Goal: Transaction & Acquisition: Purchase product/service

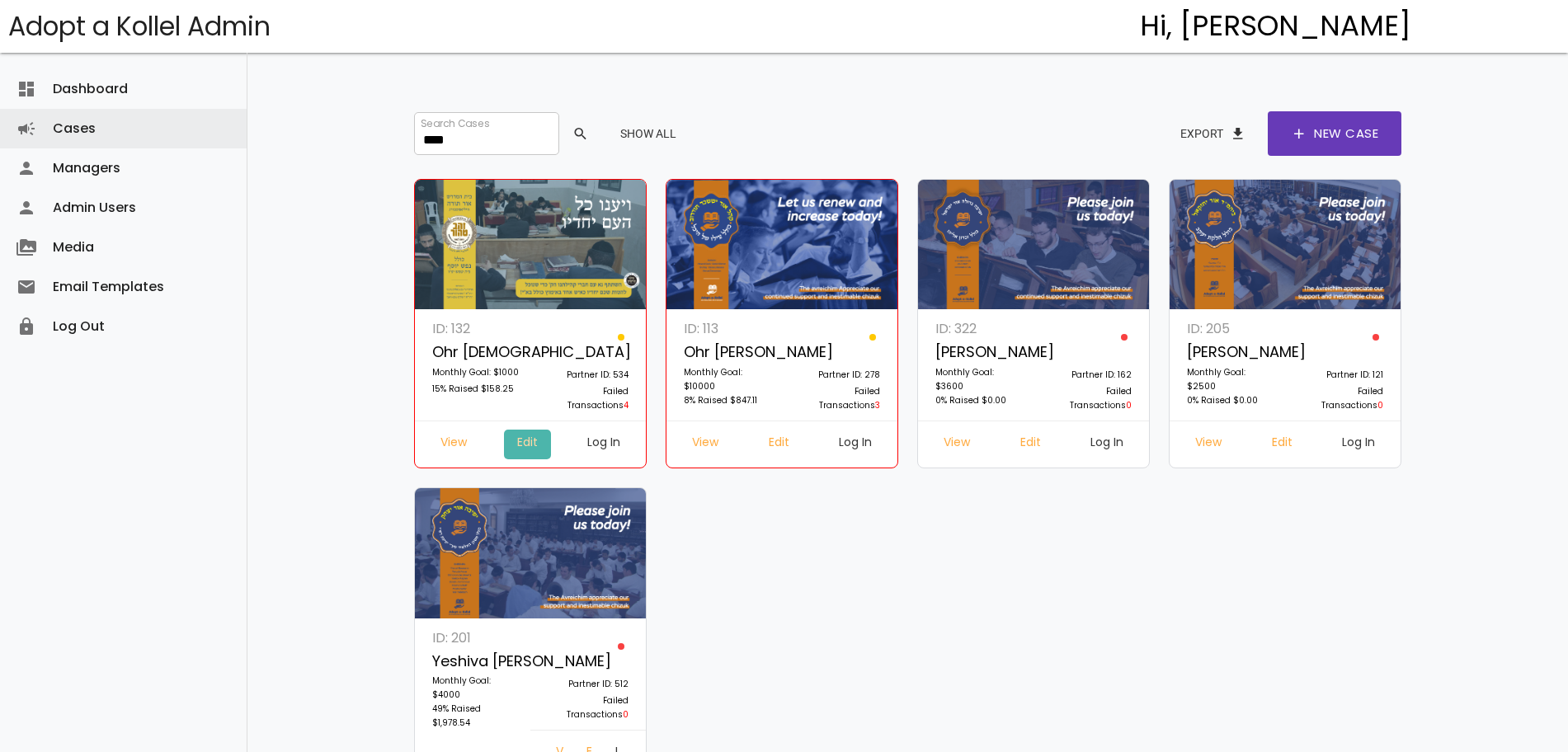
click at [525, 441] on link "Edit" at bounding box center [526, 445] width 47 height 30
click at [1026, 438] on link "Edit" at bounding box center [1030, 445] width 47 height 30
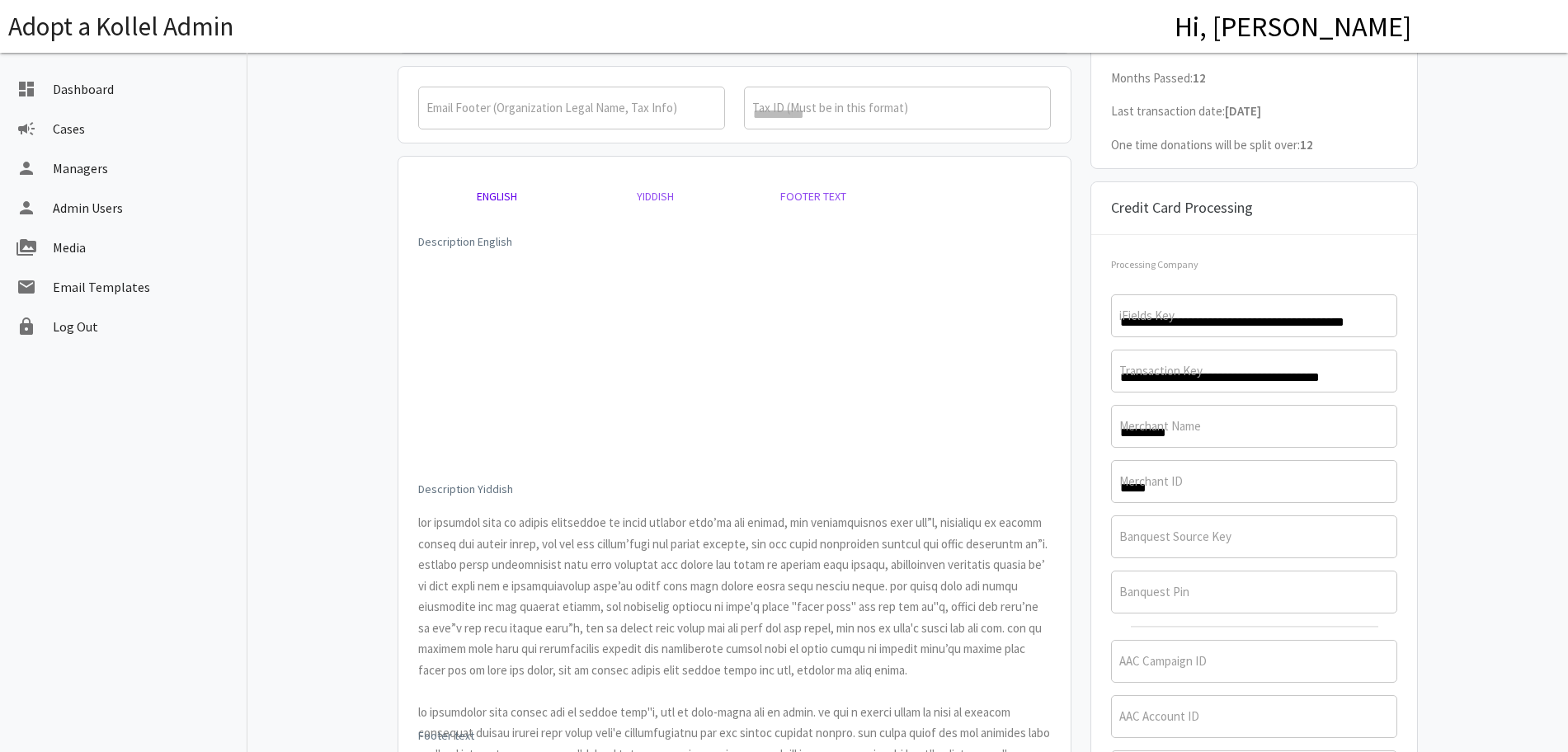
scroll to position [661, 0]
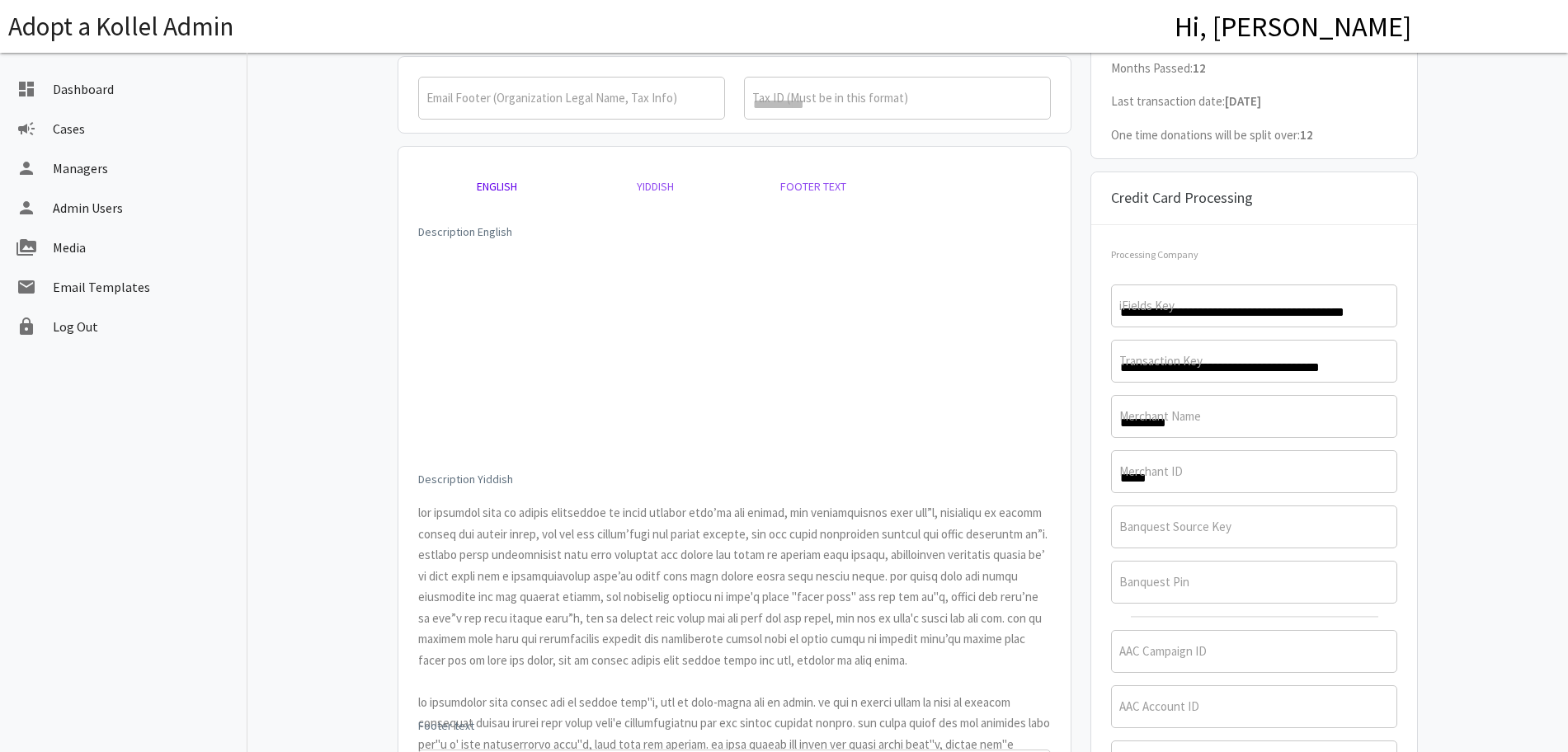
type input "**********"
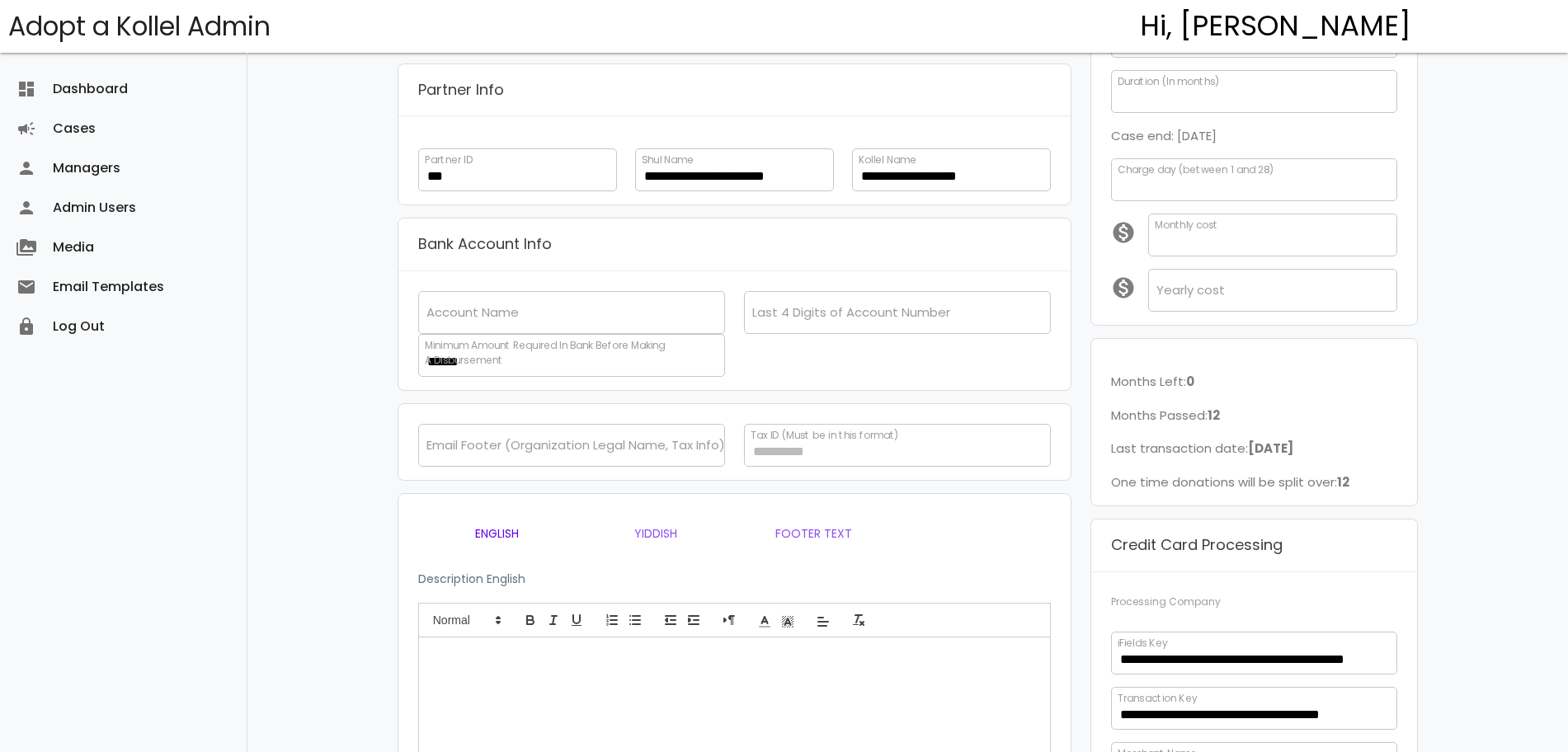
scroll to position [0, 0]
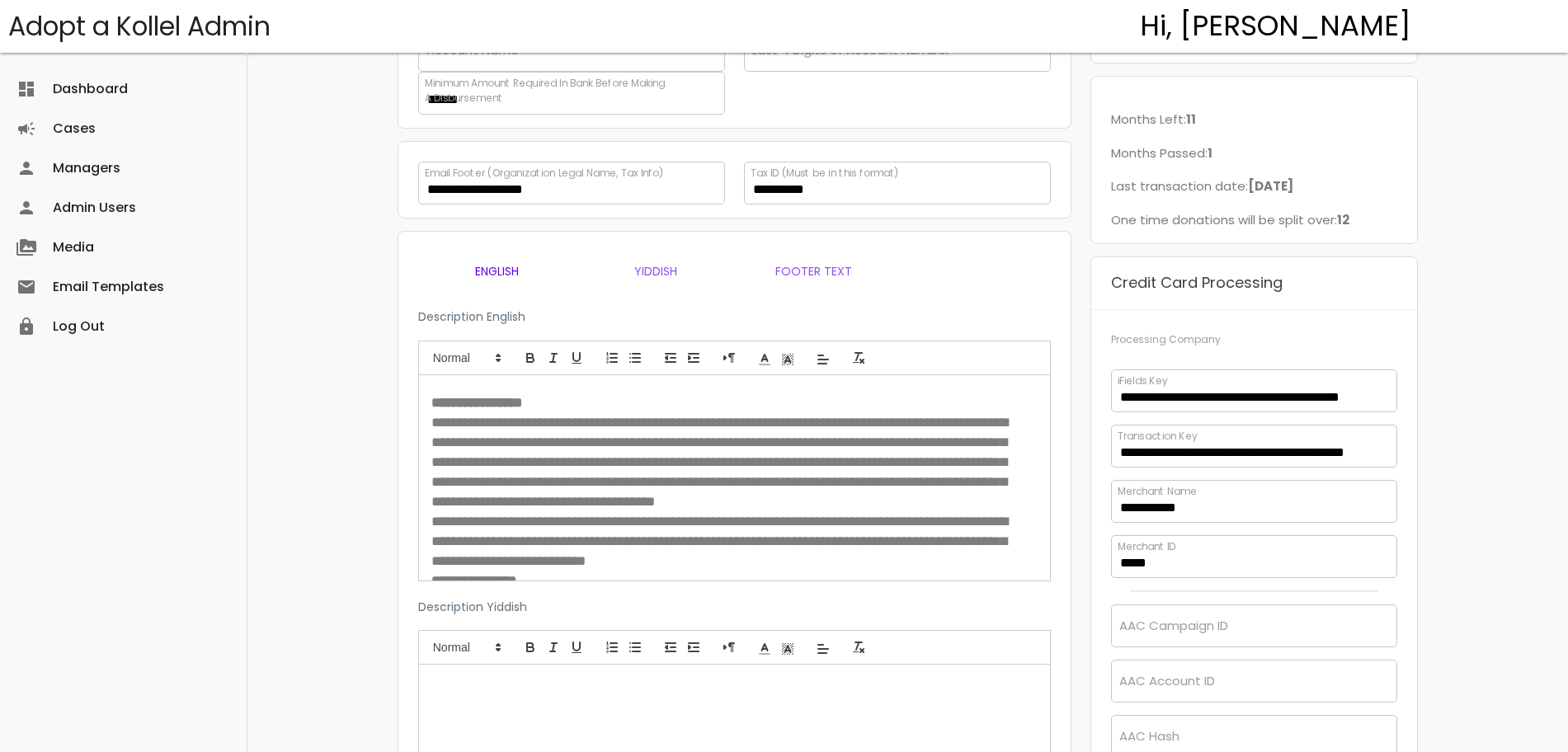
scroll to position [582, 0]
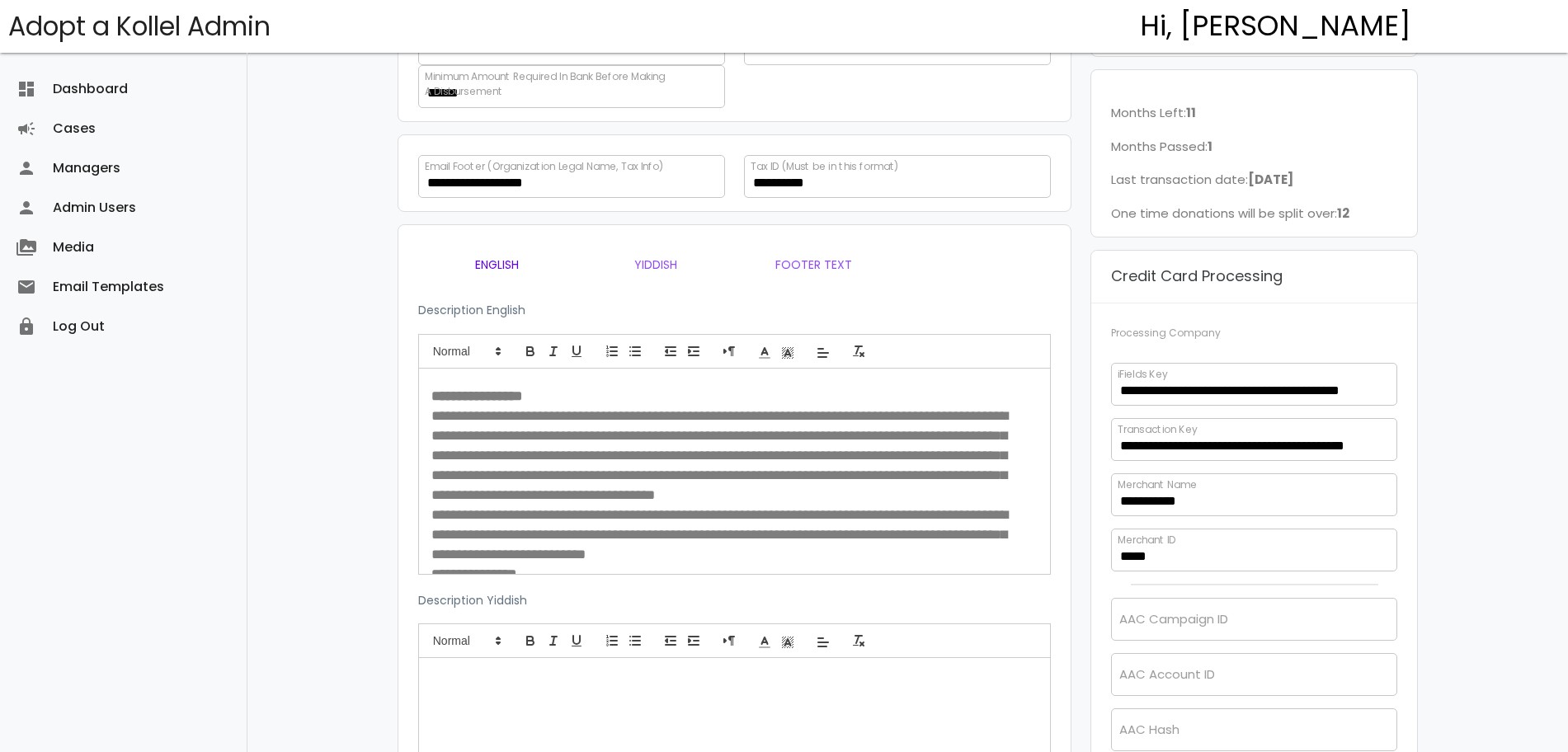
click at [1219, 329] on div "Processing Company ********" at bounding box center [1253, 335] width 305 height 24
click at [1179, 335] on label "Processing Company" at bounding box center [1165, 333] width 110 height 15
click at [0, 0] on select "********" at bounding box center [0, 0] width 0 height 0
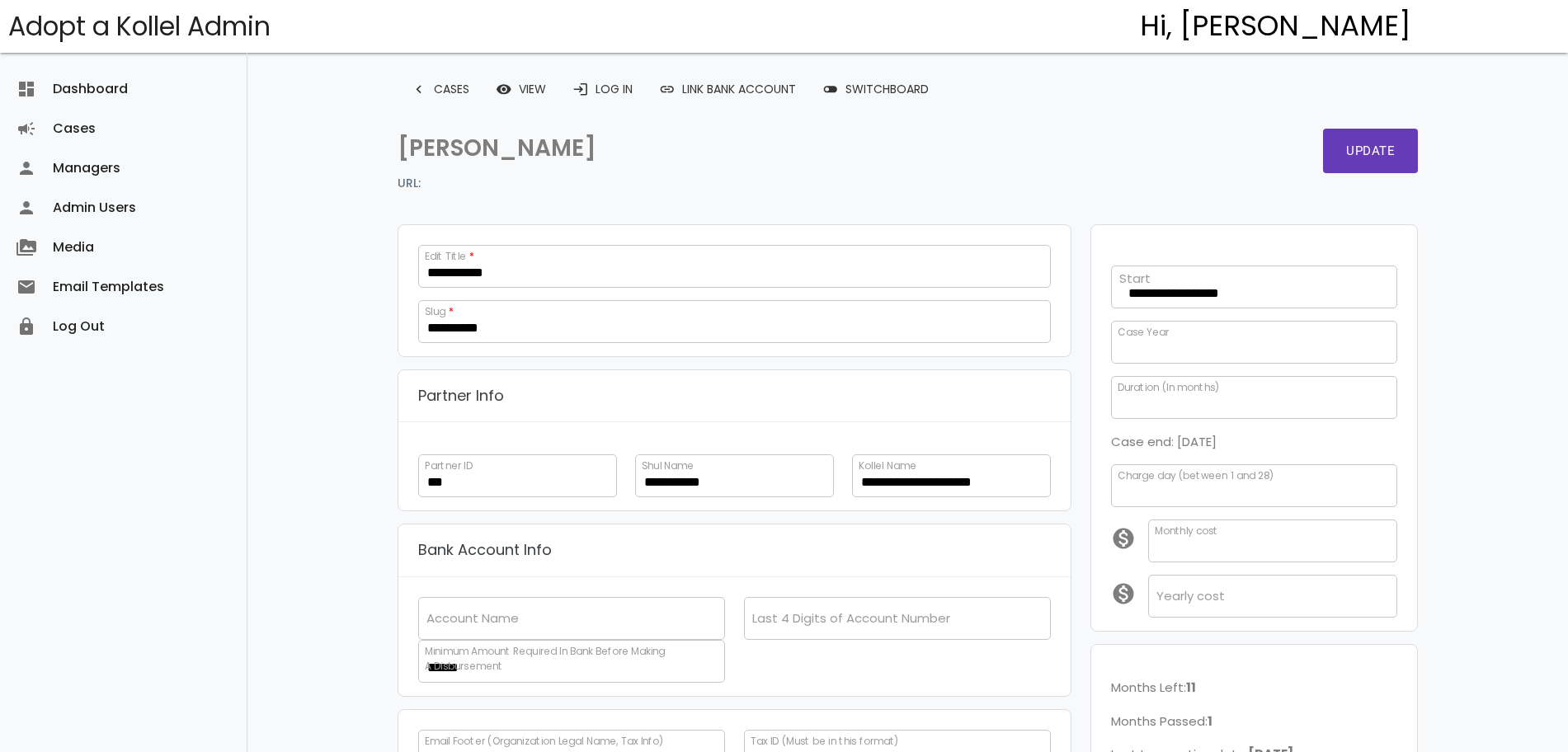
scroll to position [0, 0]
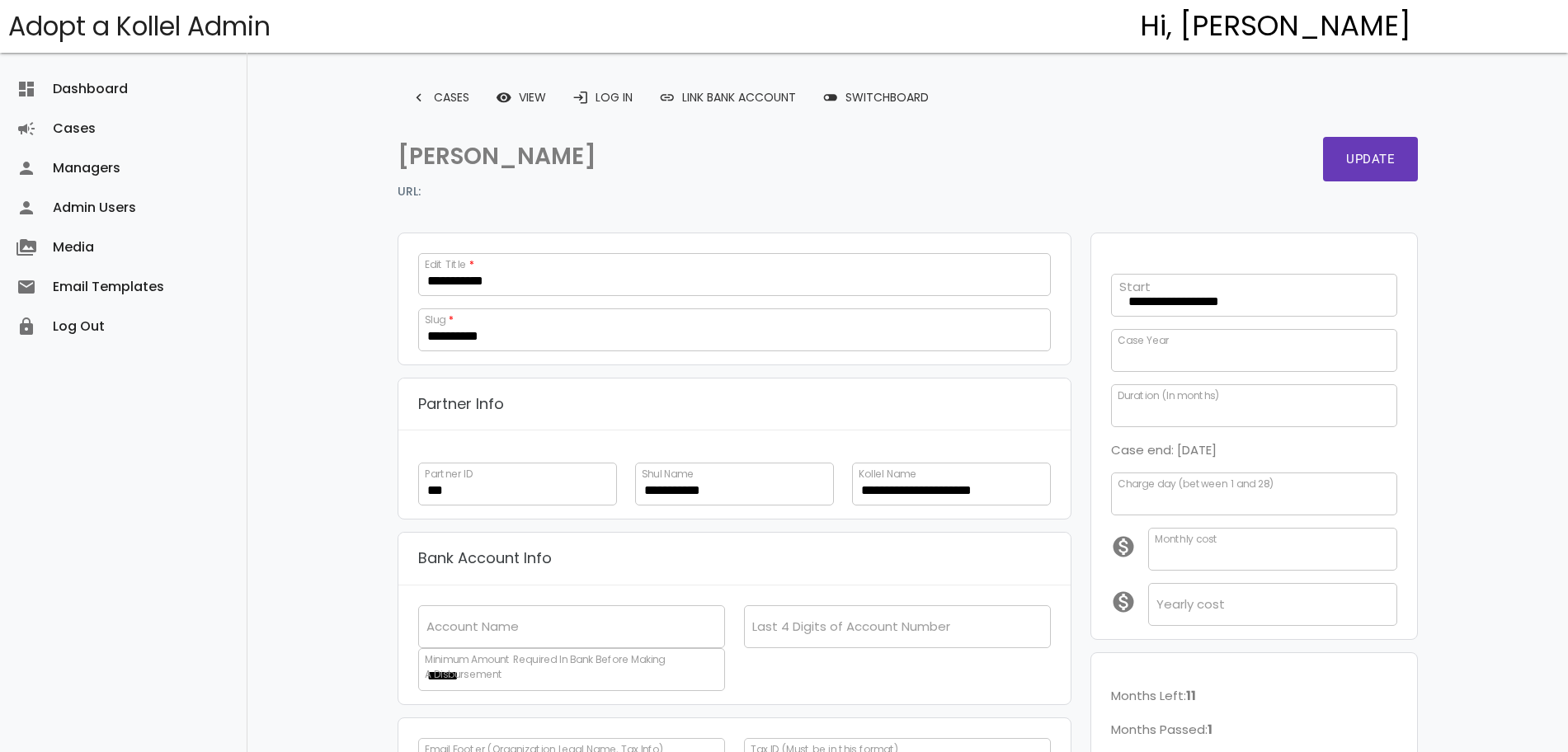
drag, startPoint x: 1571, startPoint y: 293, endPoint x: 1582, endPoint y: -75, distance: 368.2
click at [534, 109] on link "remove_red_eye View" at bounding box center [520, 98] width 76 height 30
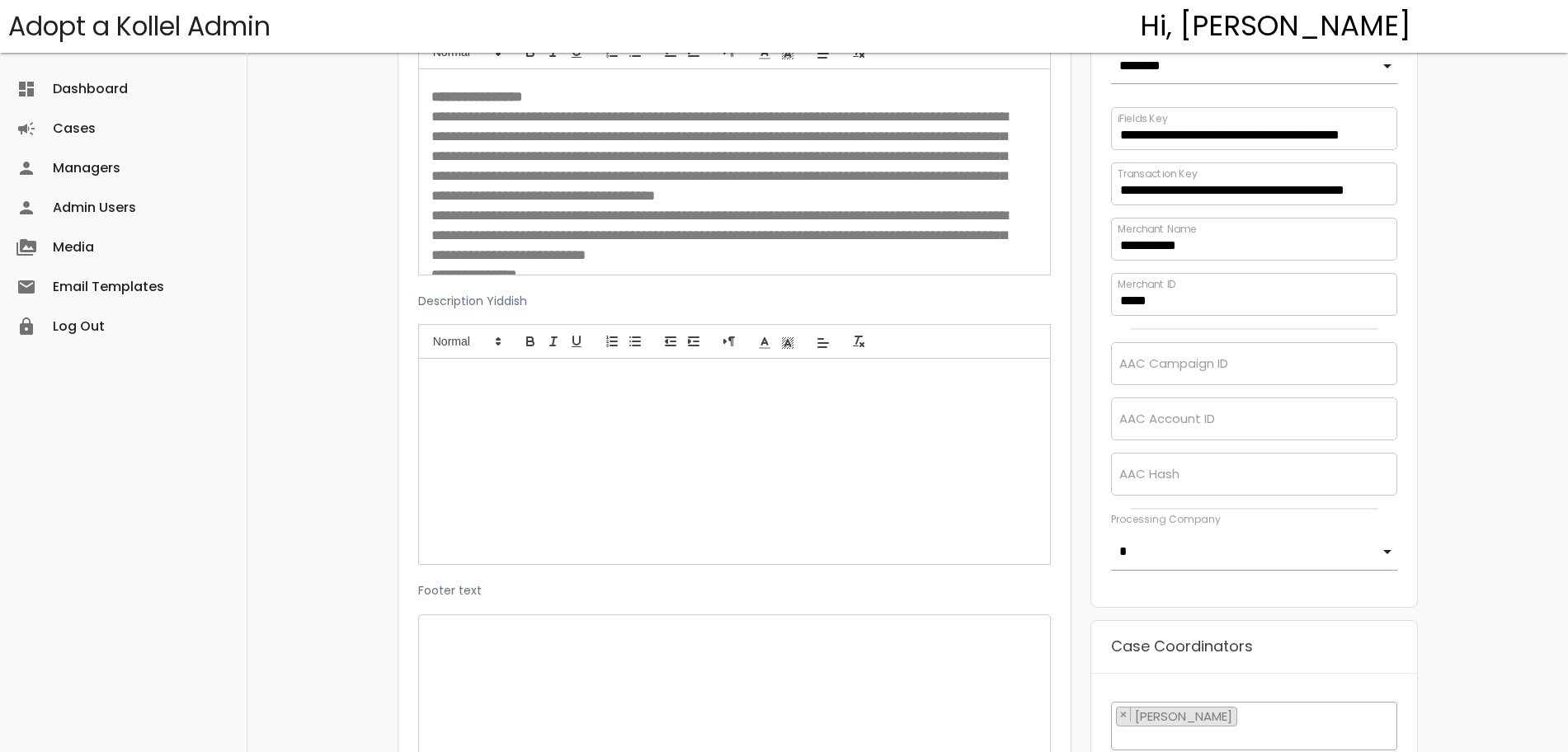
scroll to position [905, 0]
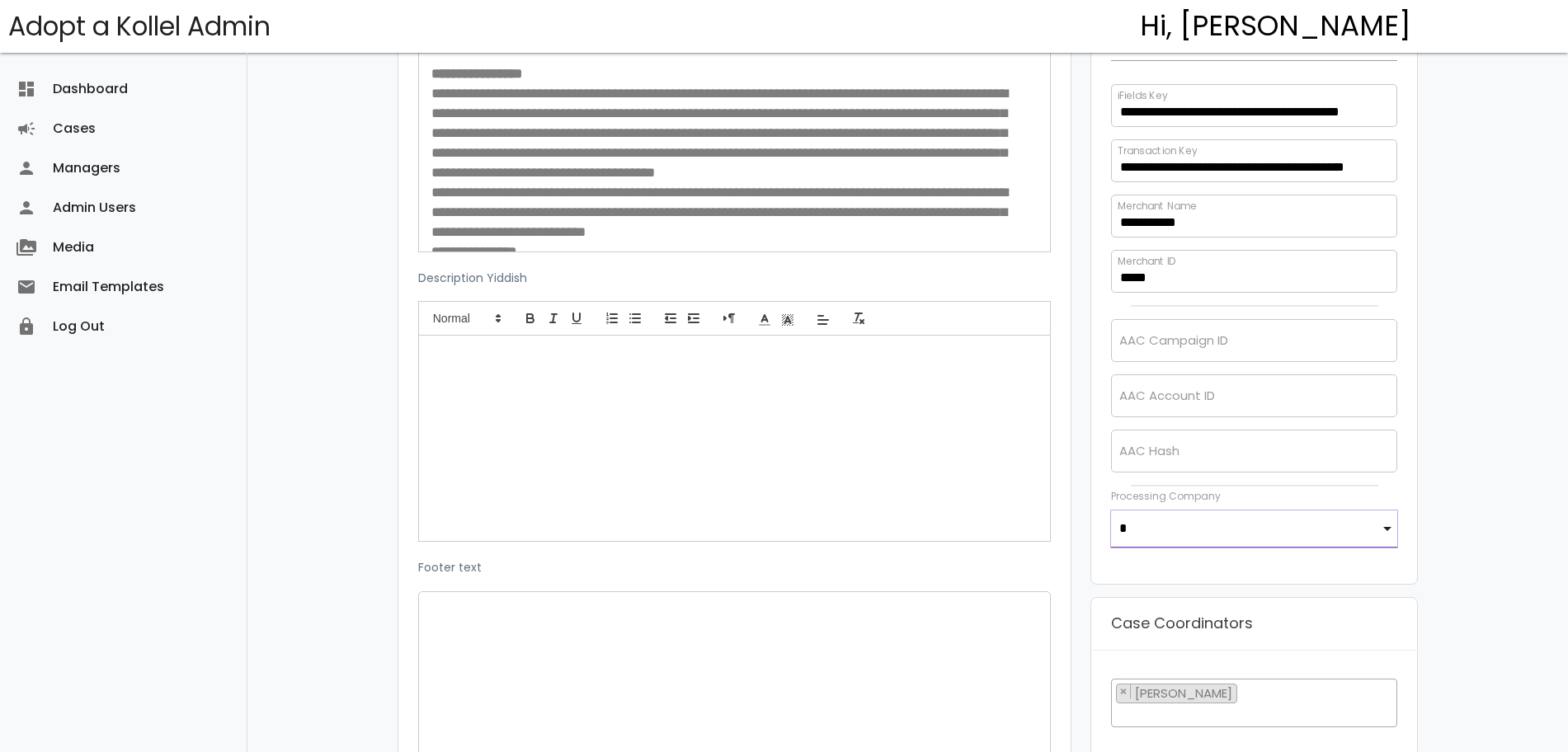
click at [1385, 529] on input "*" at bounding box center [1254, 529] width 287 height 37
click at [1385, 529] on span "$" at bounding box center [1254, 531] width 287 height 41
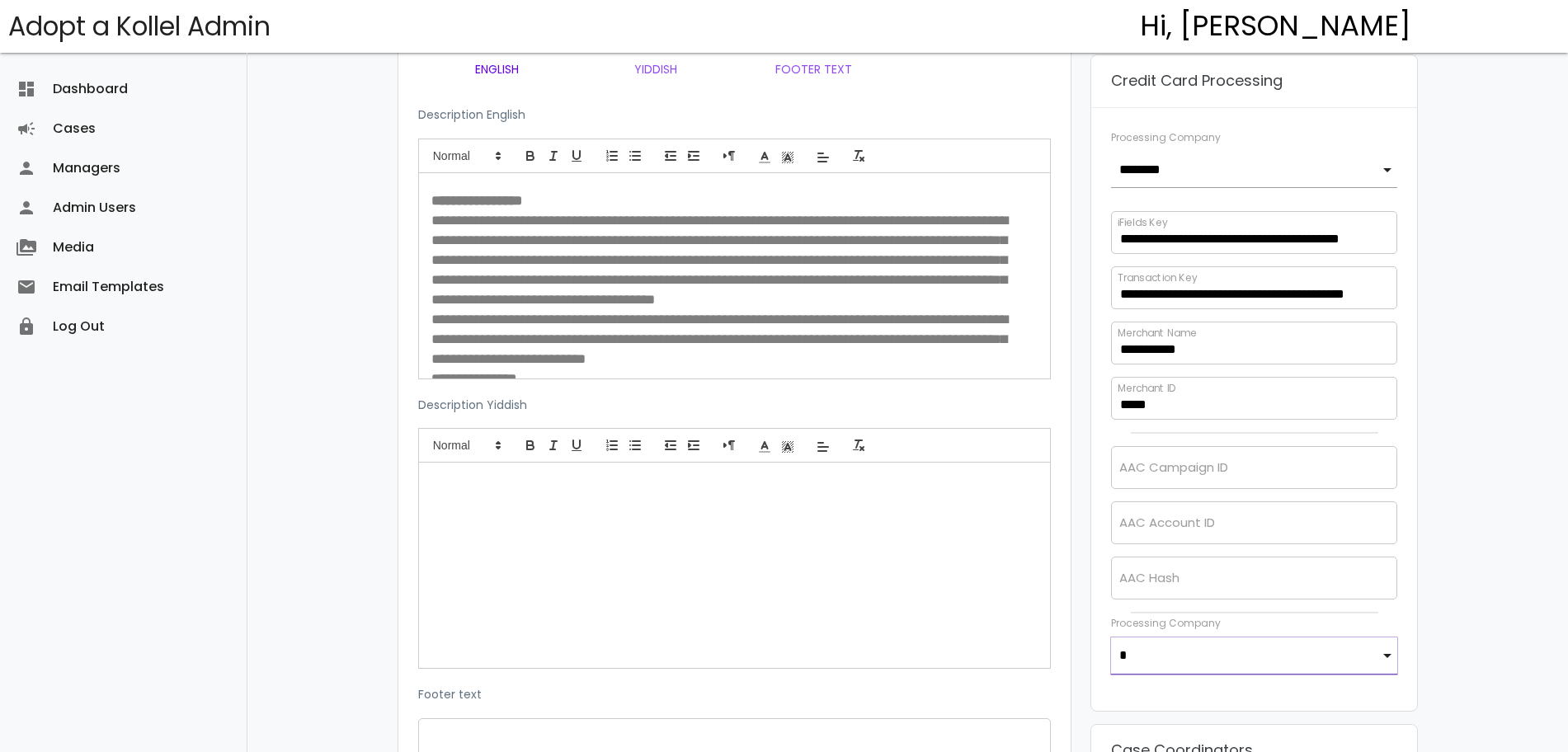
scroll to position [792, 0]
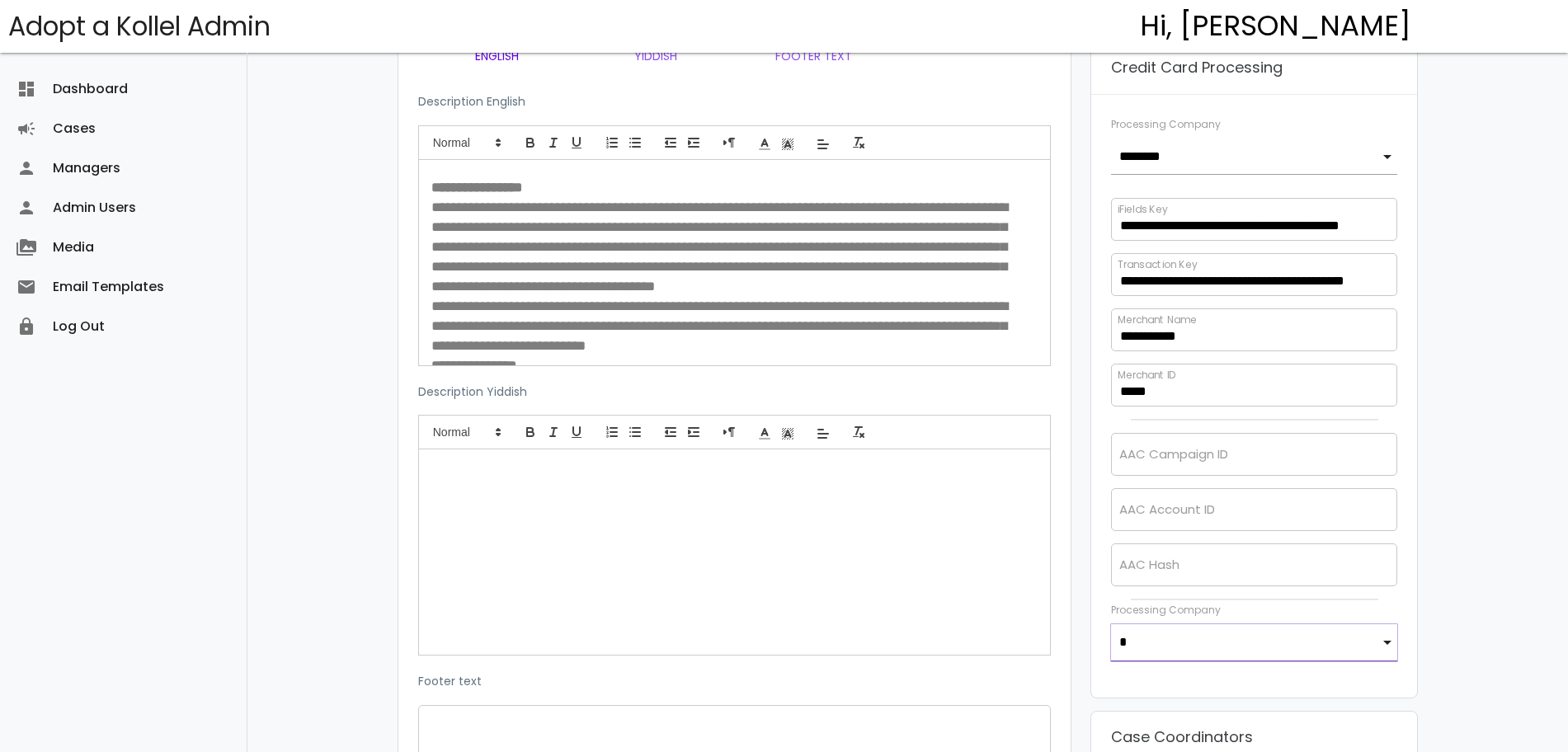
click at [1388, 640] on input "*" at bounding box center [1254, 642] width 287 height 37
click at [1390, 633] on span "$" at bounding box center [1254, 644] width 287 height 41
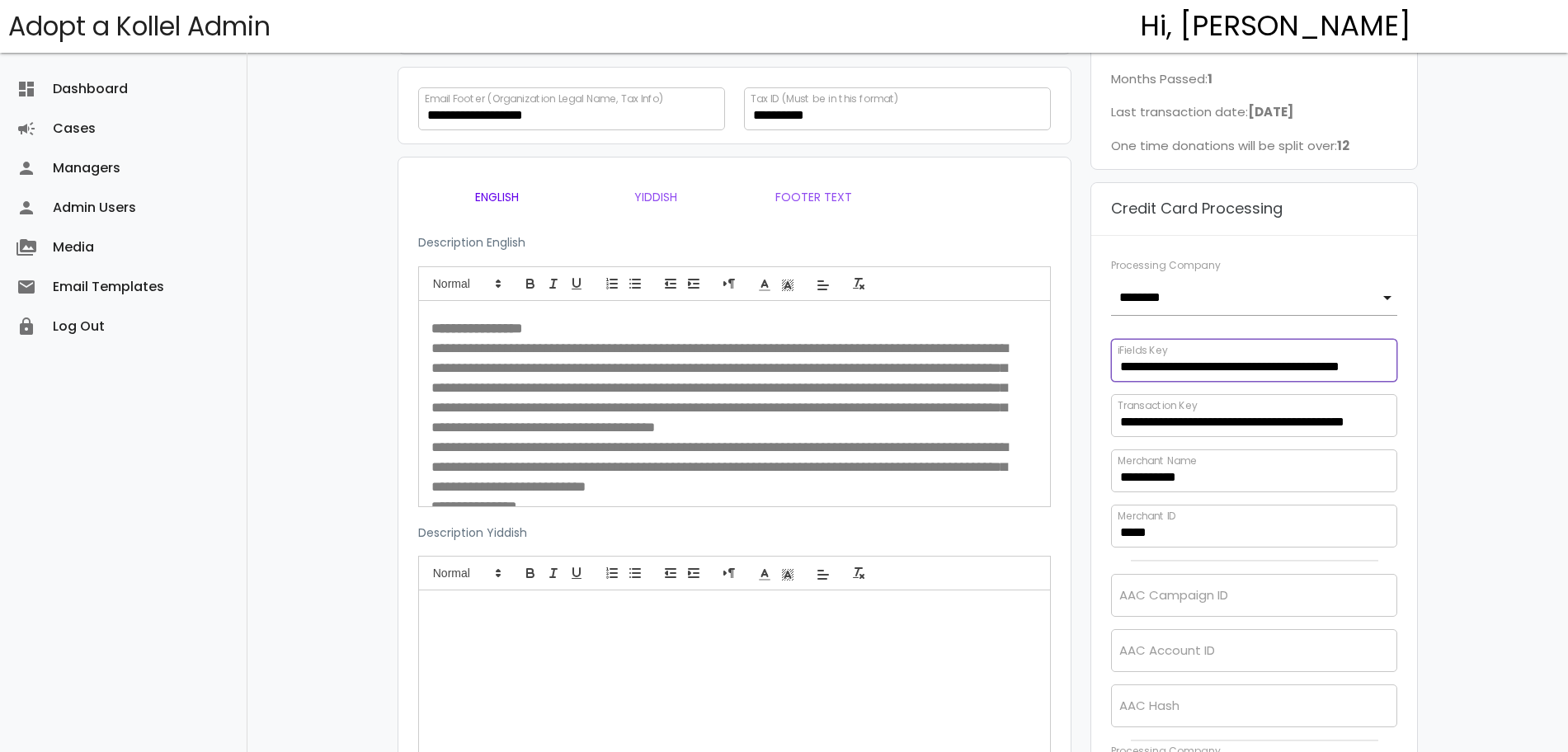
scroll to position [0, 13]
drag, startPoint x: 1117, startPoint y: 370, endPoint x: 1581, endPoint y: 353, distance: 464.3
click at [1567, 353] on html "Adopt a Kollel Admin Hi, Chaya Chaitovsky menu Dashboard dashboard Cases campai…" at bounding box center [784, 761] width 1568 height 2823
click at [755, 654] on div at bounding box center [735, 697] width 632 height 197
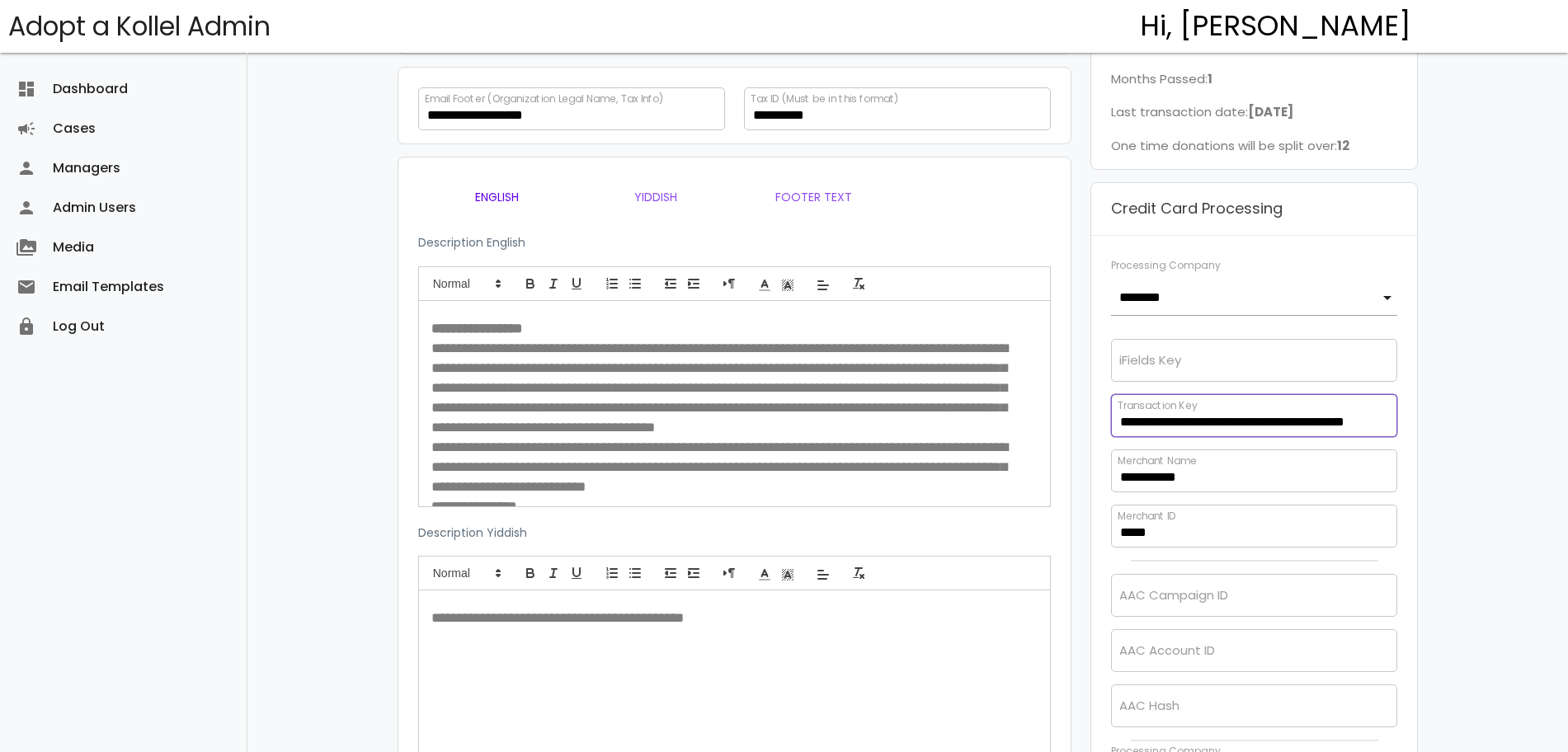
scroll to position [0, 16]
drag, startPoint x: 1111, startPoint y: 417, endPoint x: 1582, endPoint y: 407, distance: 471.1
click at [1567, 407] on html "Adopt a Kollel Admin Hi, Chaya Chaitovsky menu Dashboard dashboard Cases campai…" at bounding box center [784, 761] width 1568 height 2823
click at [1200, 359] on input "text" at bounding box center [1254, 360] width 287 height 43
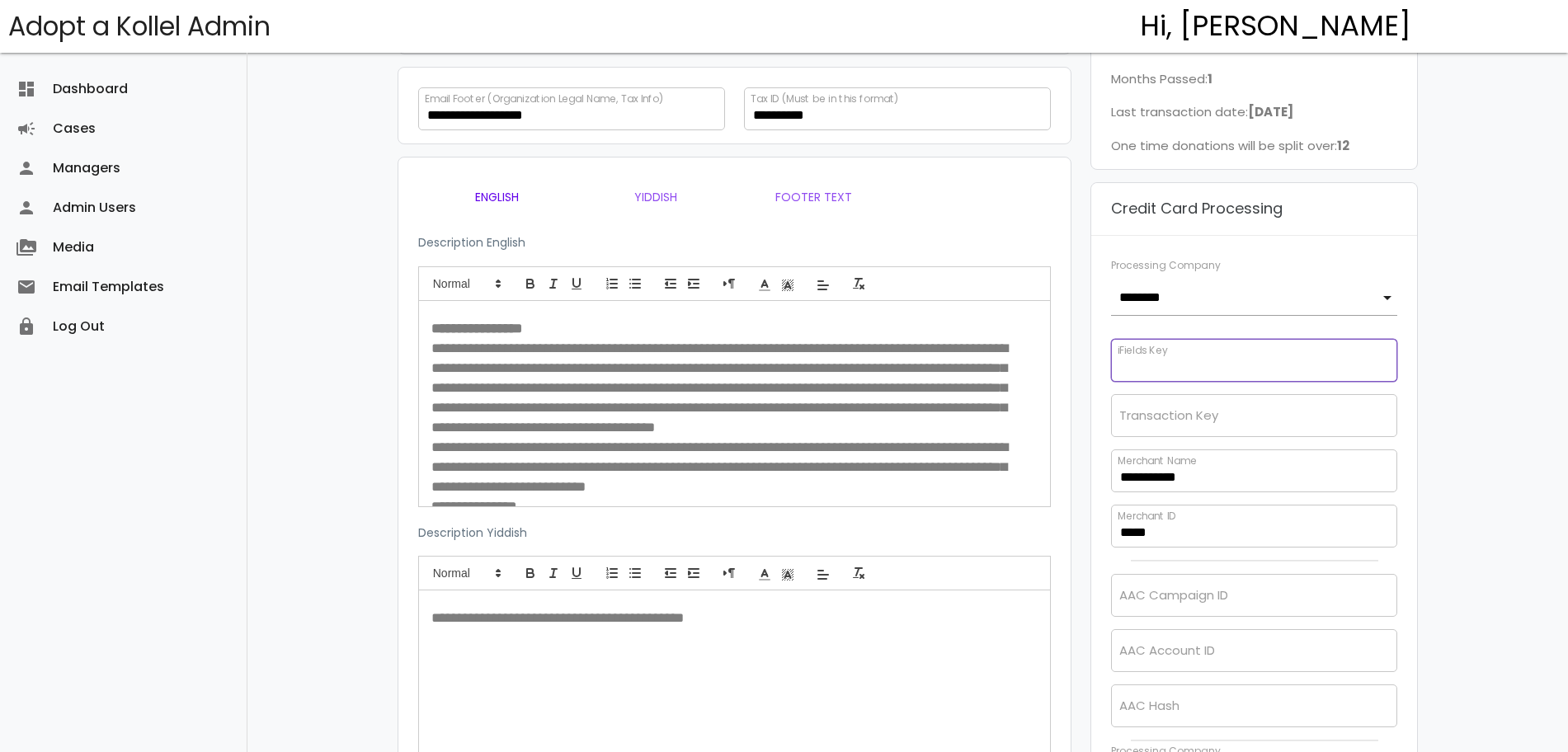
paste input "**********"
type input "**********"
click at [800, 613] on p "**********" at bounding box center [735, 618] width 607 height 20
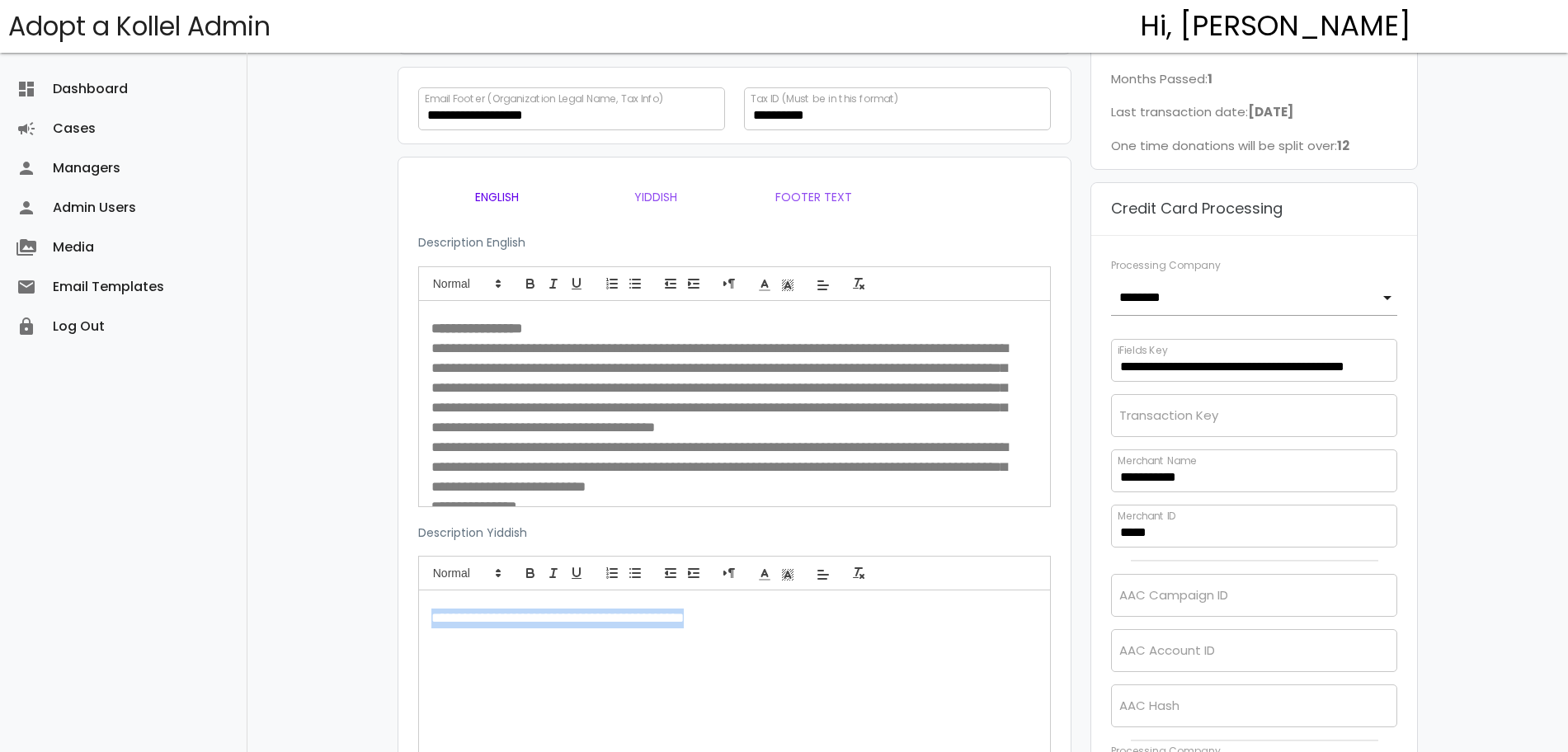
drag, startPoint x: 800, startPoint y: 613, endPoint x: 329, endPoint y: 615, distance: 471.0
click at [330, 615] on div "dashboard Dashboard attach_money Transactions keyboard_arrow_right attach_money…" at bounding box center [907, 730] width 1320 height 2761
click at [1143, 419] on input "text" at bounding box center [1254, 415] width 287 height 43
paste input "**********"
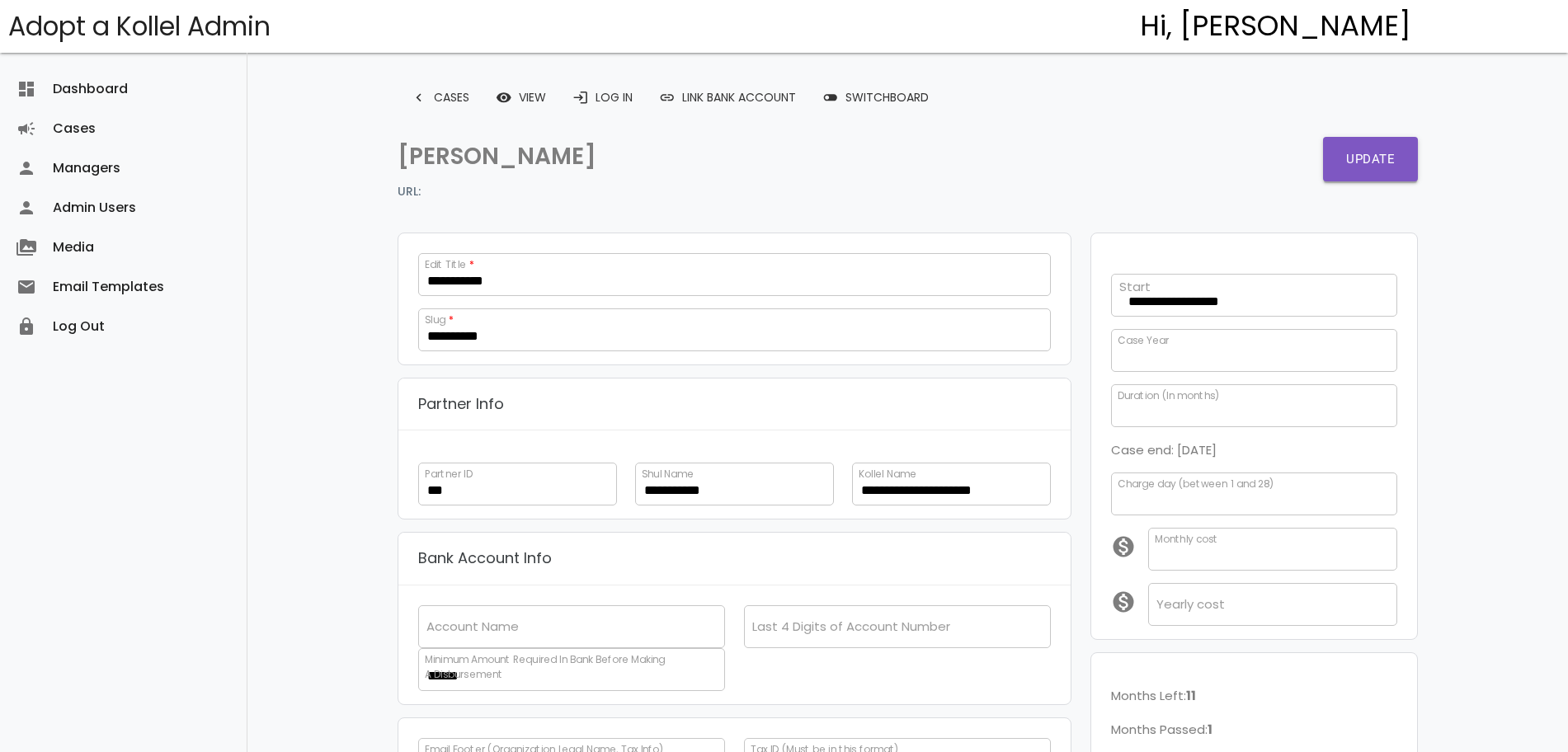
type input "**********"
click at [1375, 162] on button "Update" at bounding box center [1370, 159] width 95 height 45
click at [1375, 159] on button "Update" at bounding box center [1370, 159] width 95 height 45
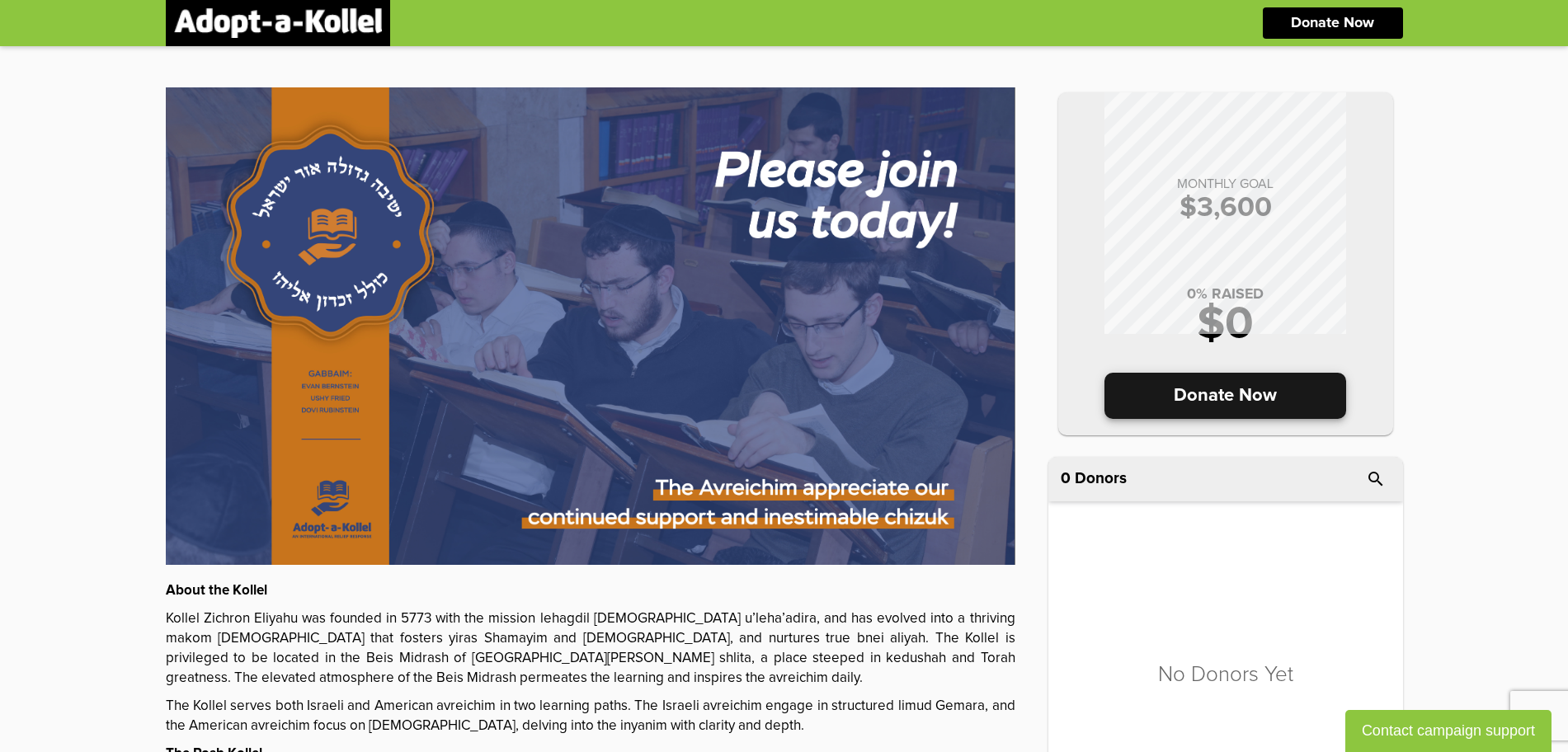
click at [1209, 393] on p "Donate Now" at bounding box center [1224, 395] width 242 height 47
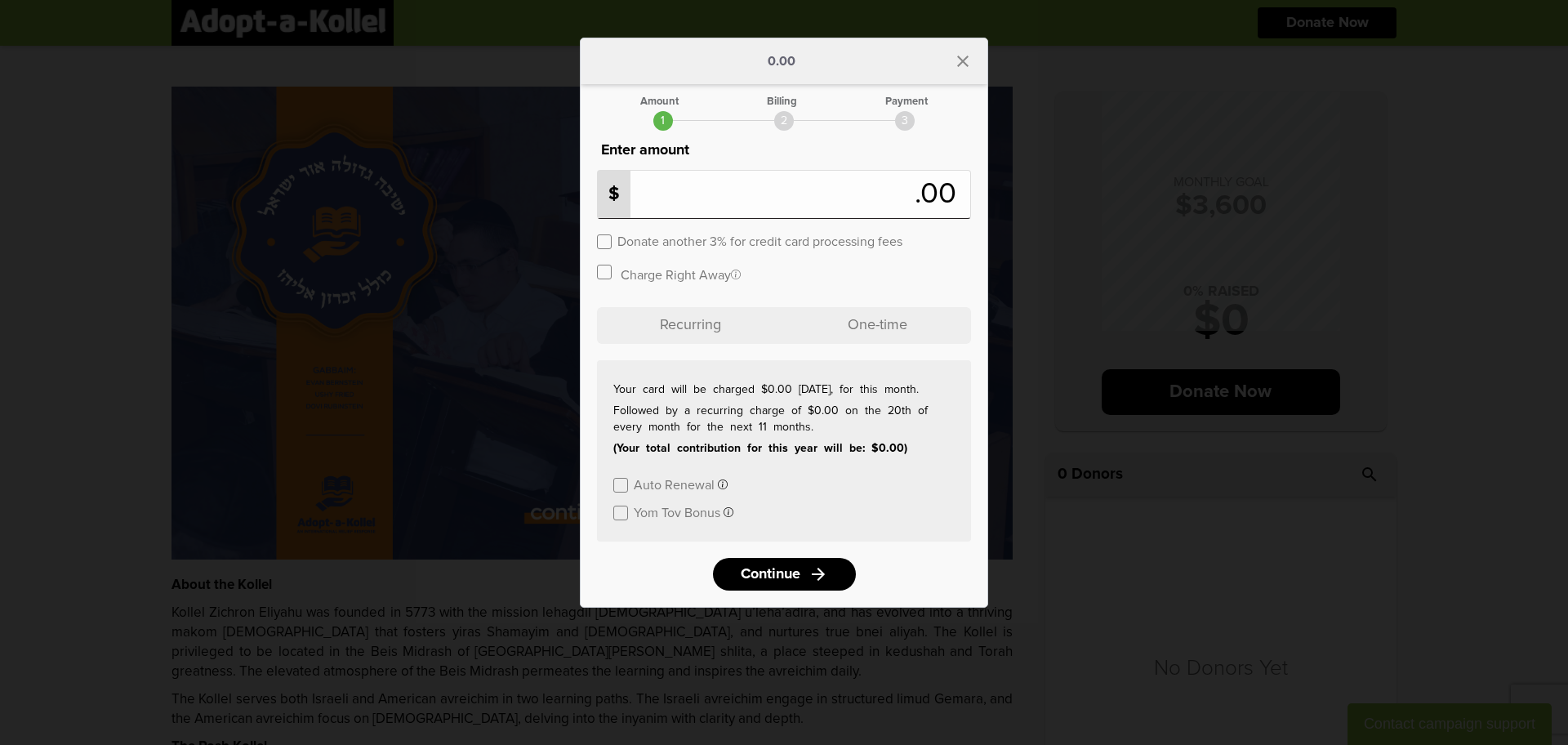
click at [789, 183] on input "number" at bounding box center [758, 194] width 311 height 36
type input "*"
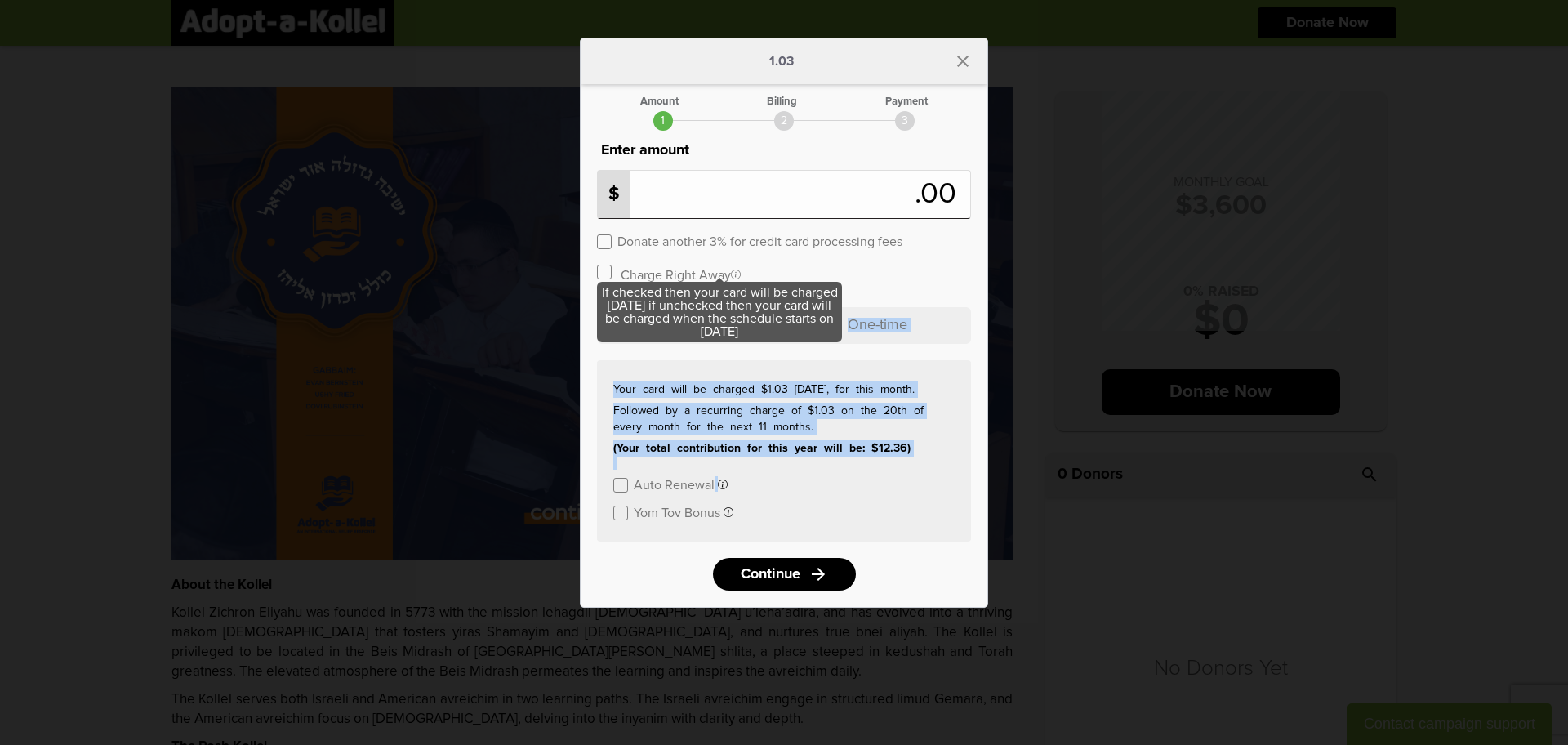
drag, startPoint x: 936, startPoint y: 483, endPoint x: 629, endPoint y: 280, distance: 368.0
click at [629, 280] on div "Enter amount $ * .00 Donate another 3% for credit card processing fees Charge R…" at bounding box center [784, 340] width 374 height 403
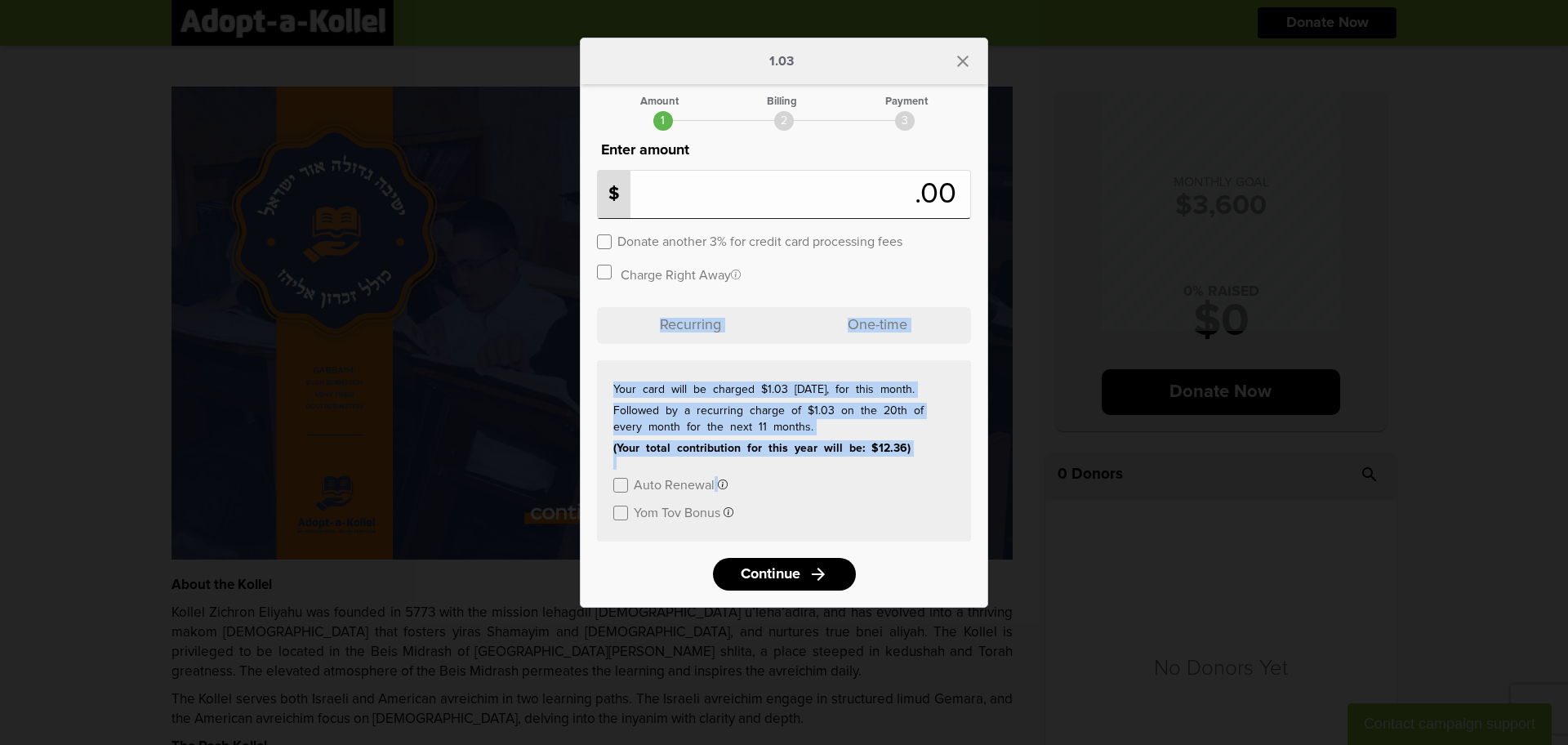
click at [601, 238] on label at bounding box center [604, 241] width 15 height 15
click at [602, 272] on label at bounding box center [604, 272] width 15 height 15
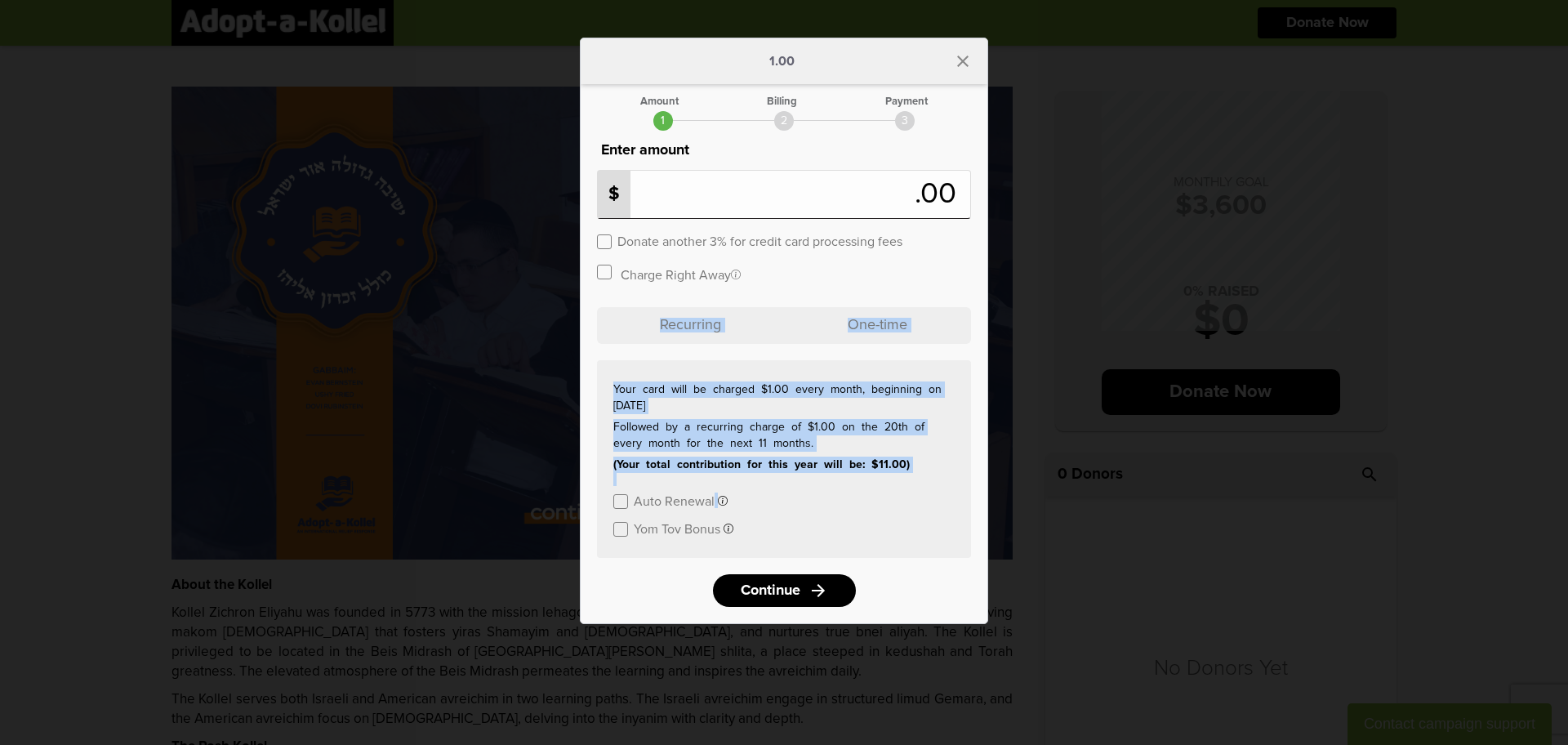
click at [880, 318] on p "One-time" at bounding box center [878, 326] width 187 height 37
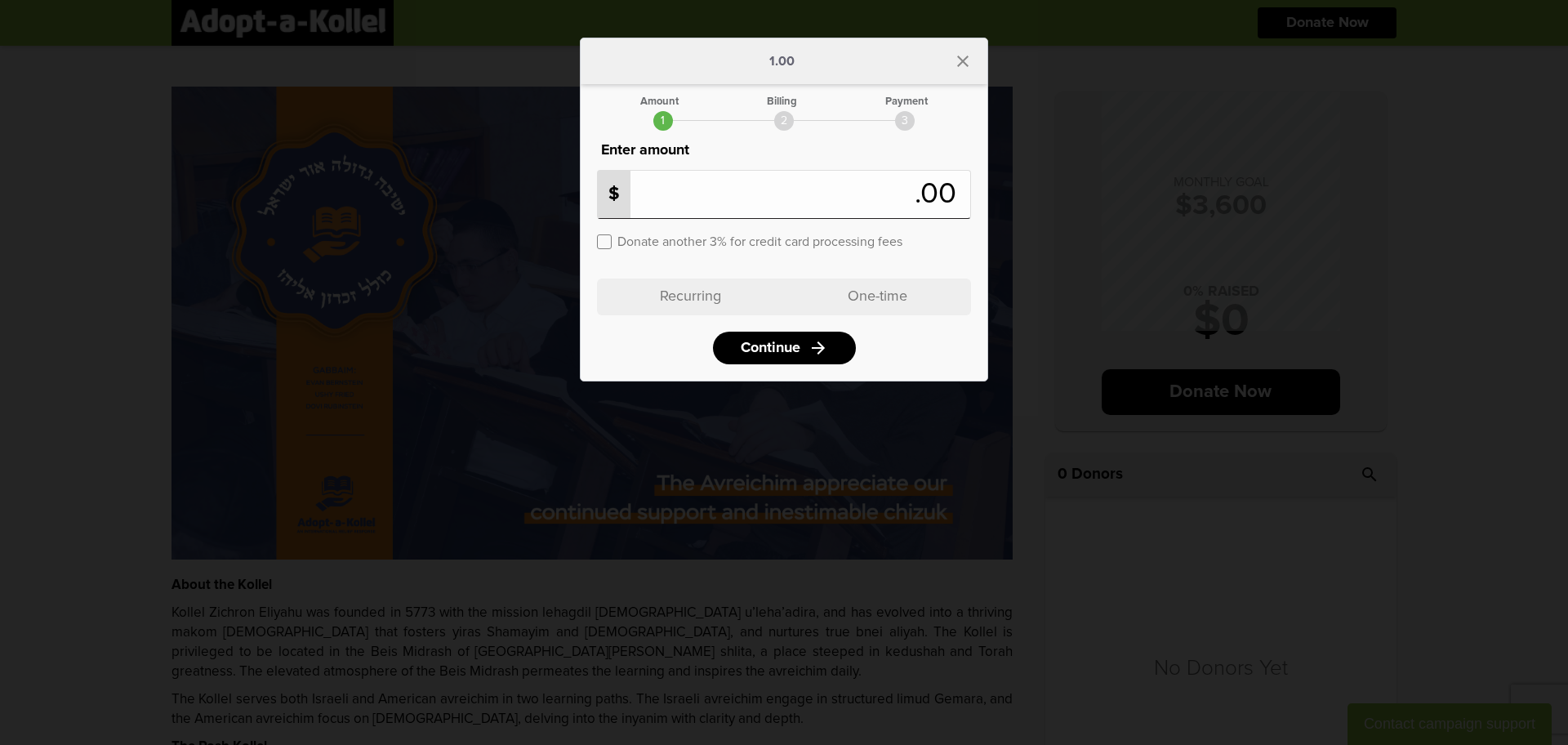
click at [865, 299] on p "One-time" at bounding box center [878, 297] width 187 height 37
click at [795, 346] on span "Continue" at bounding box center [768, 347] width 59 height 15
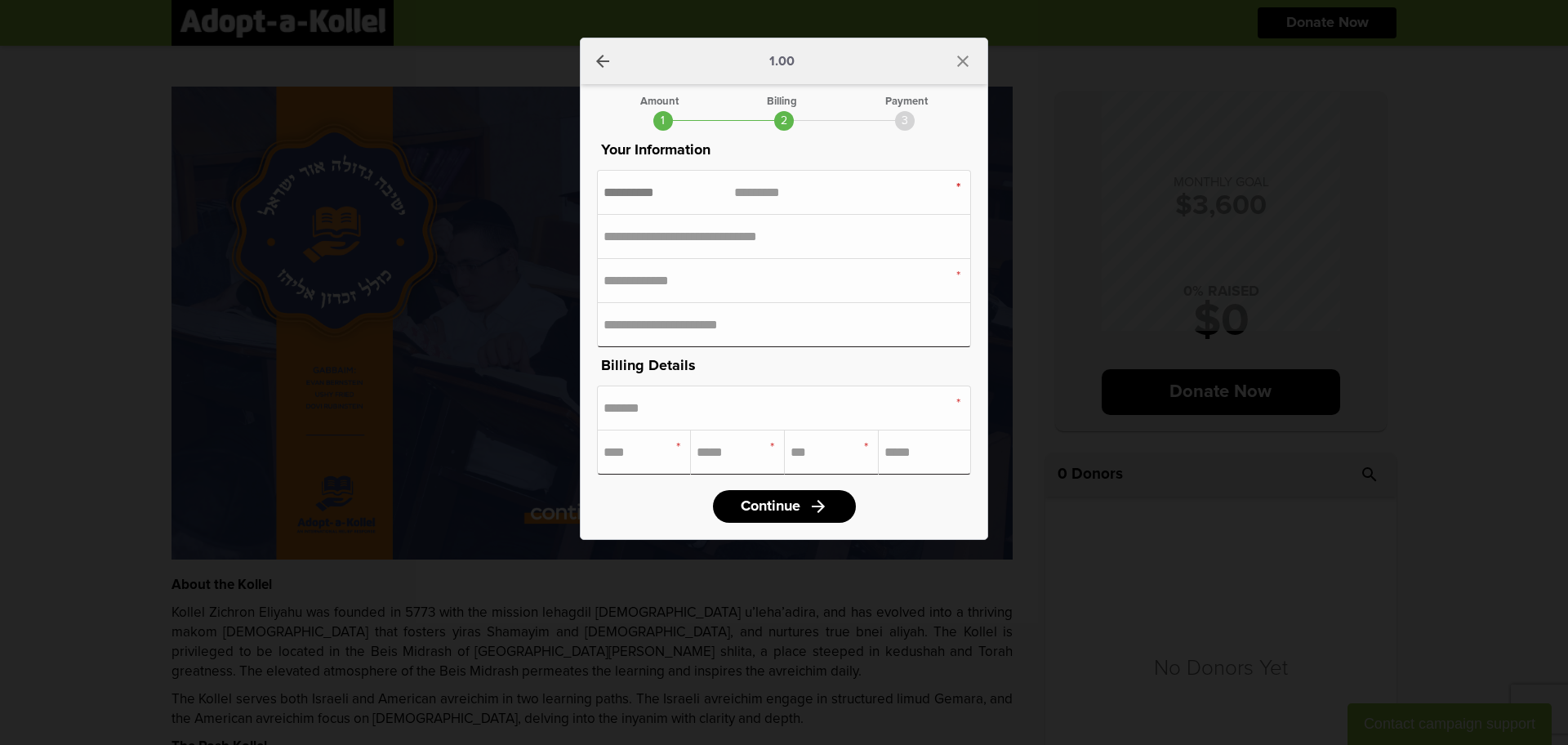
click at [682, 189] on input "text" at bounding box center [669, 192] width 131 height 14
type input "*"
click at [769, 194] on input "text" at bounding box center [799, 192] width 131 height 14
type input "**"
click at [747, 281] on input "email" at bounding box center [784, 280] width 361 height 32
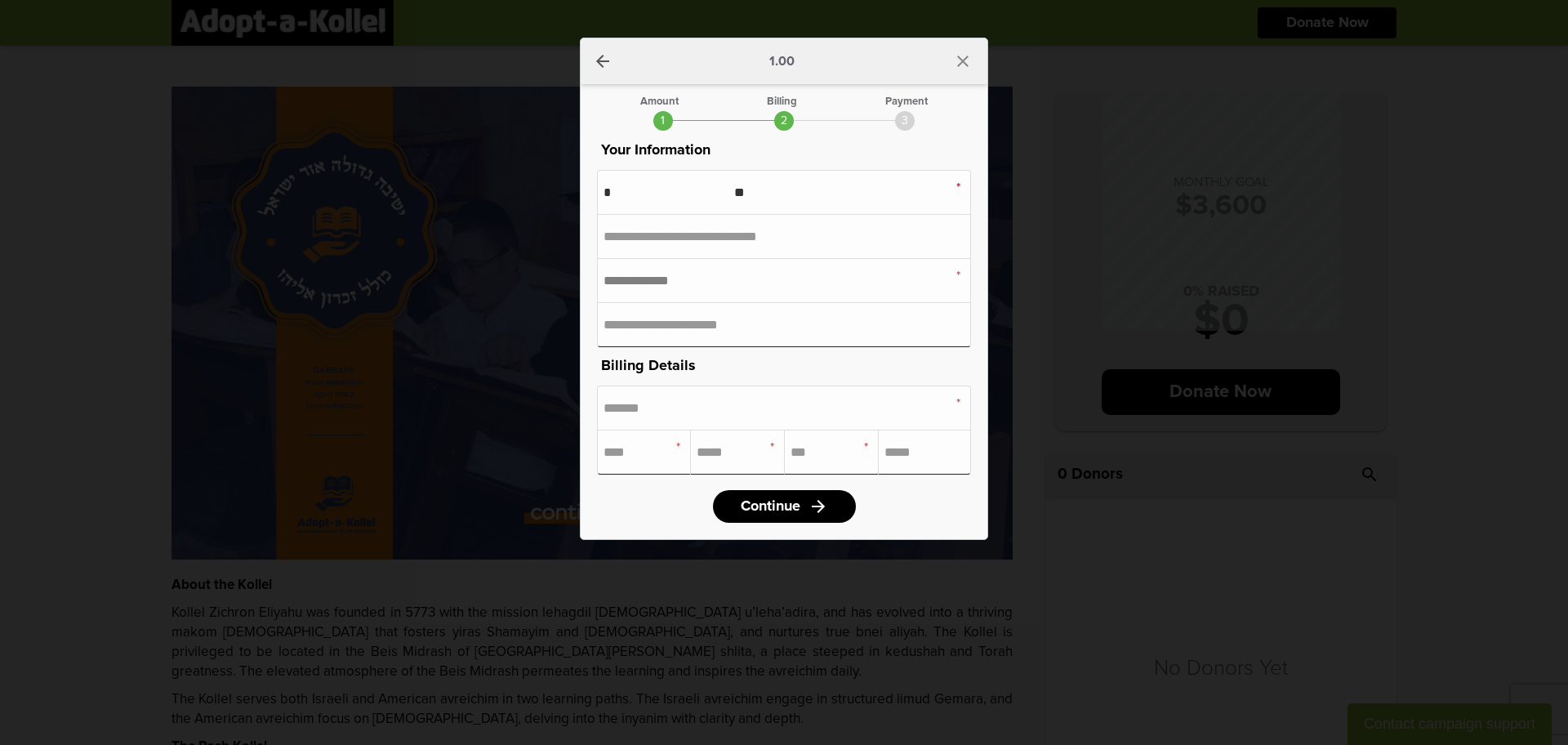
type input "**********"
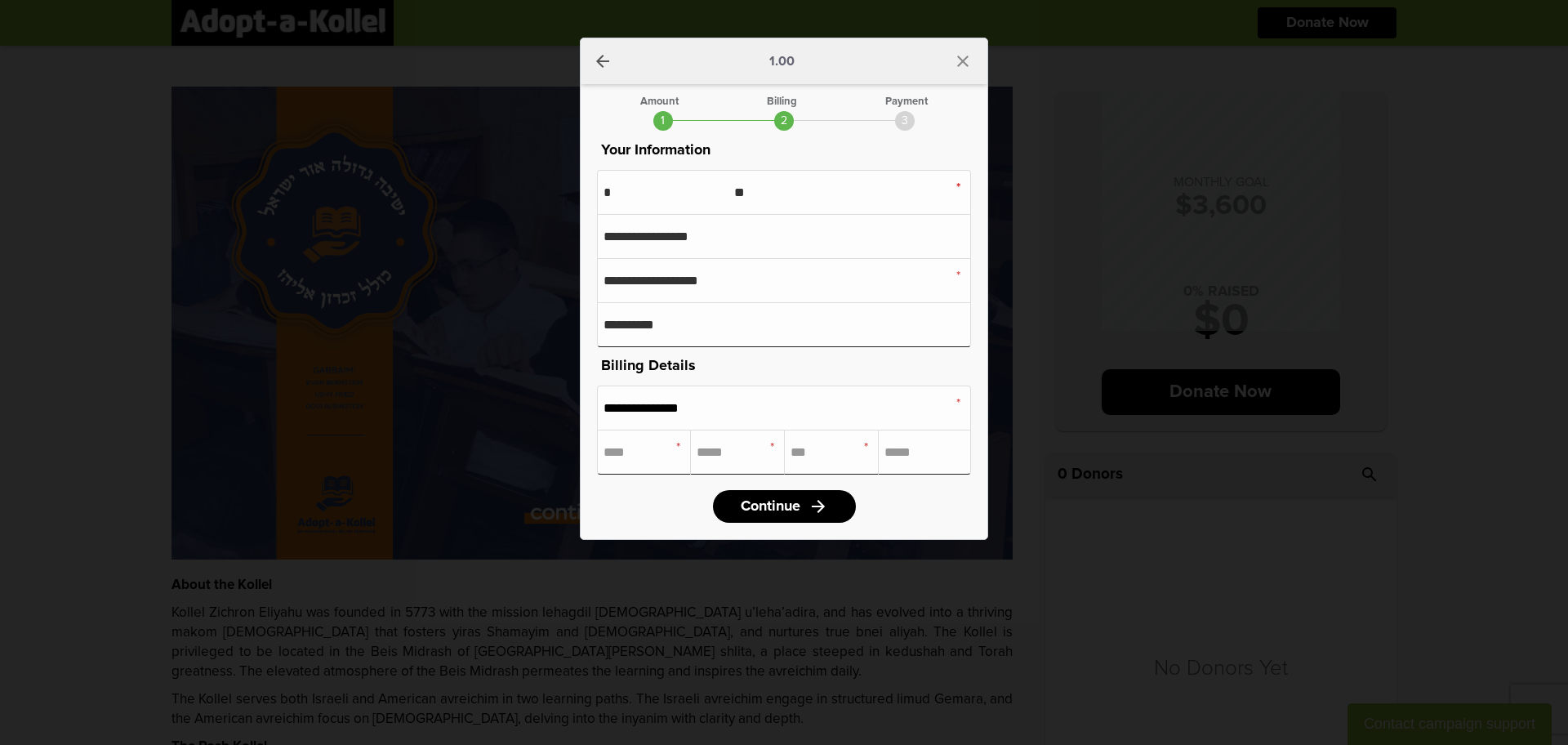
type input "*******"
type input "*"
click at [791, 501] on span "Continue" at bounding box center [768, 506] width 59 height 15
click at [799, 500] on link "Continue arrow_forward" at bounding box center [784, 507] width 143 height 33
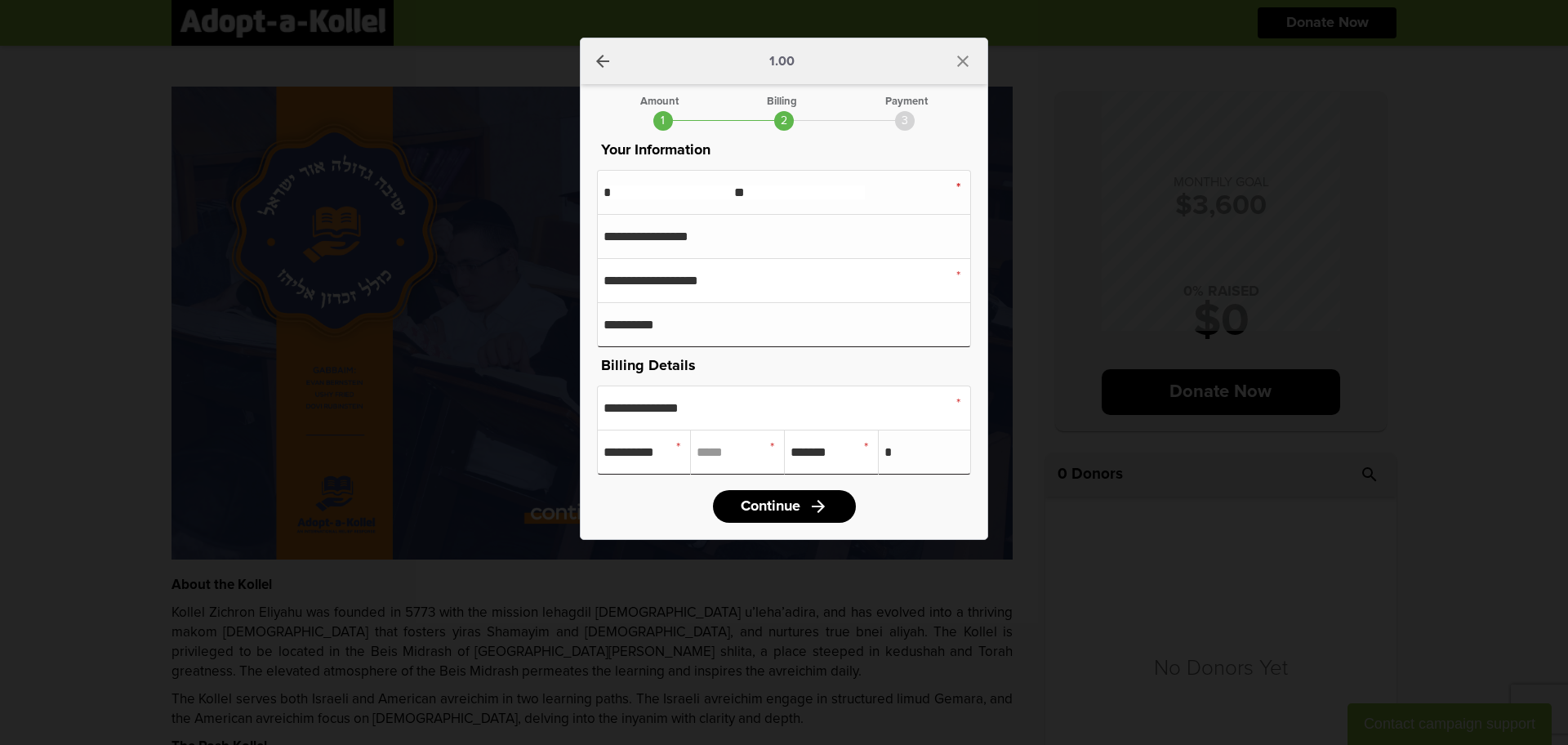
click at [777, 476] on div "Amount Billing Payment 1 2 3 Enter amount $ * .00 Donate another 3% for credit …" at bounding box center [784, 310] width 374 height 426
click at [778, 499] on span "Continue" at bounding box center [768, 506] width 59 height 15
click at [972, 346] on div "arrow_back 1.00 close Amount Billing Payment 1 2 3 Enter amount $ * .00 Donate …" at bounding box center [784, 288] width 408 height 502
click at [808, 518] on link "Continue arrow_forward" at bounding box center [784, 507] width 143 height 33
click at [833, 502] on link "Continue arrow_forward" at bounding box center [784, 507] width 143 height 33
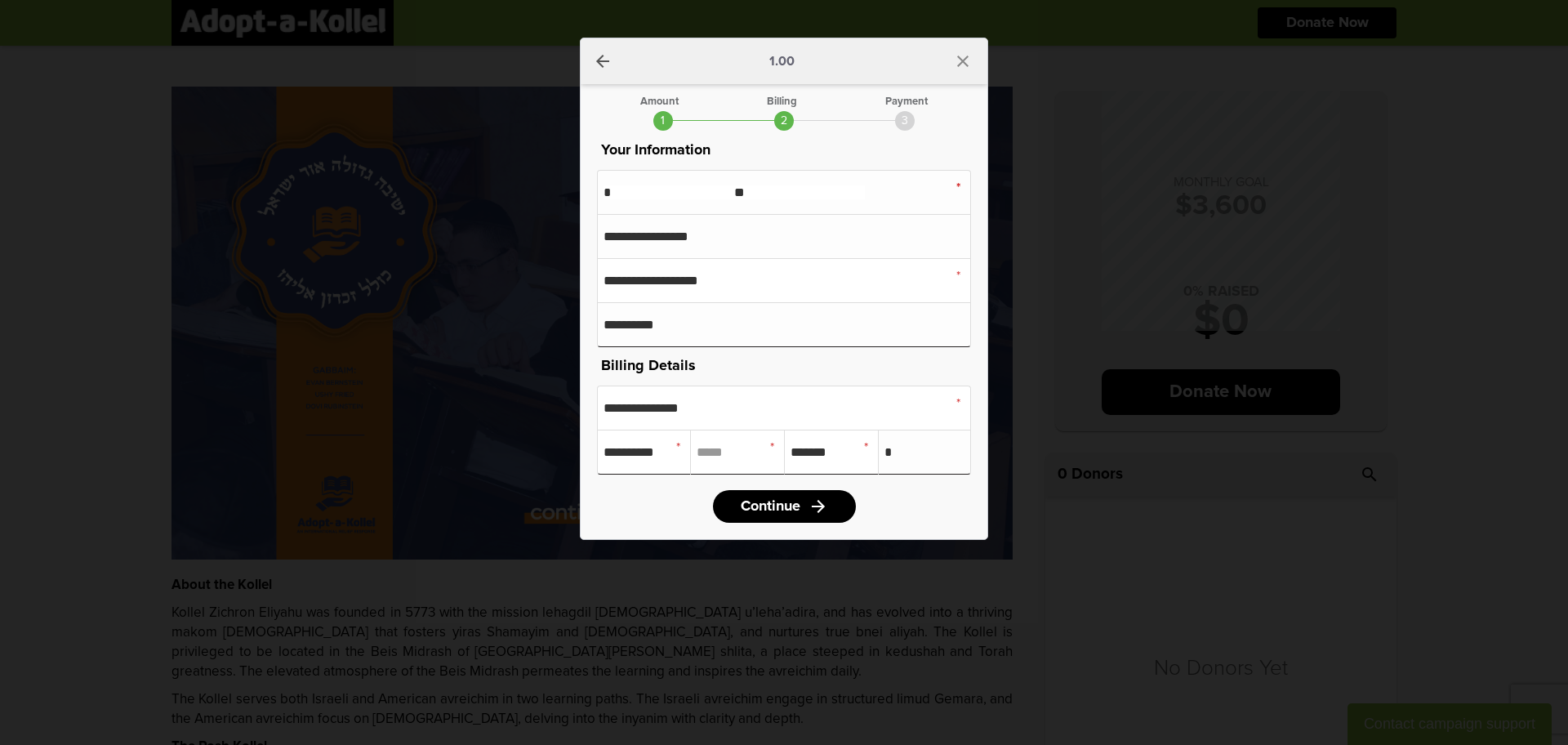
click at [605, 59] on icon "arrow_back" at bounding box center [602, 61] width 20 height 20
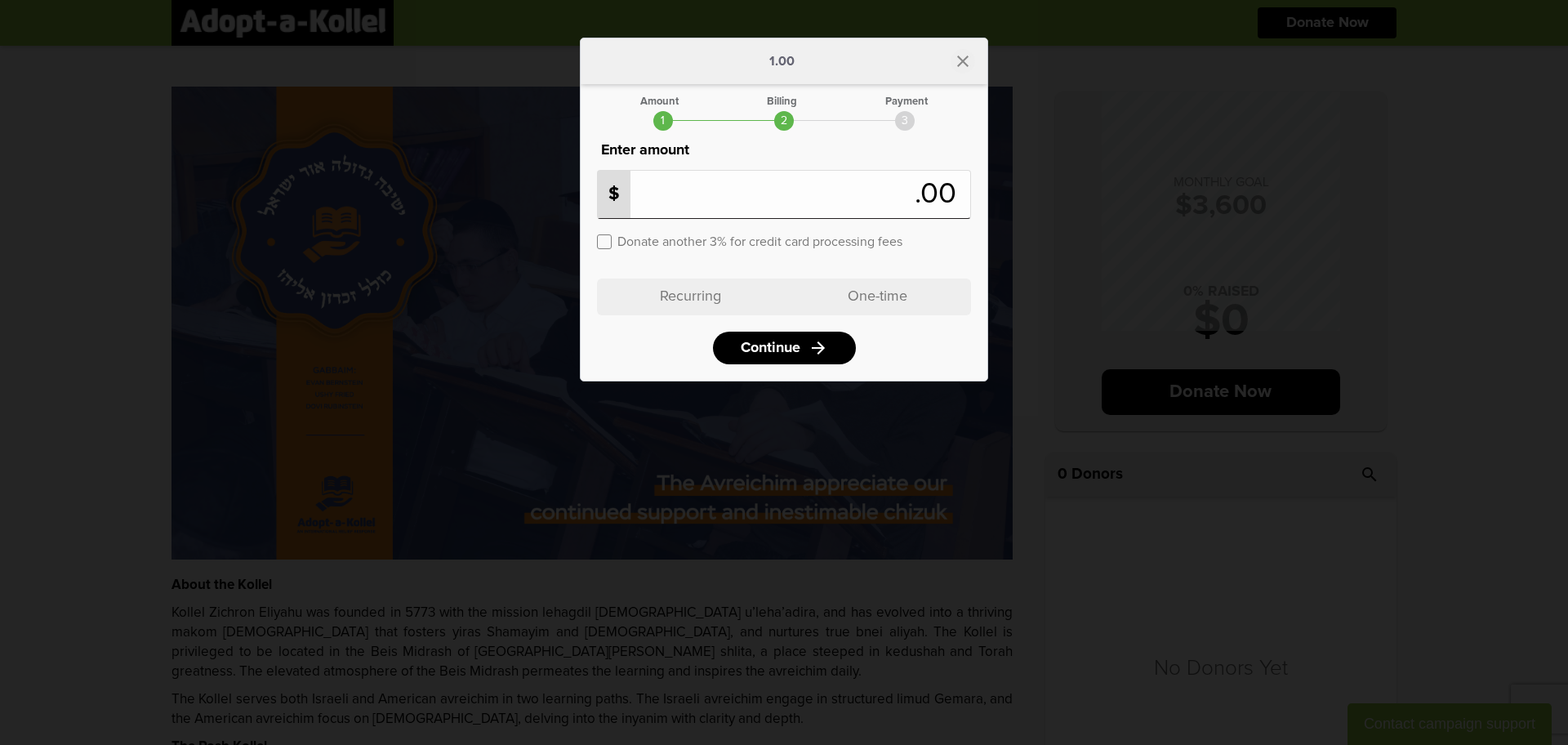
click at [970, 63] on icon "close" at bounding box center [963, 61] width 20 height 20
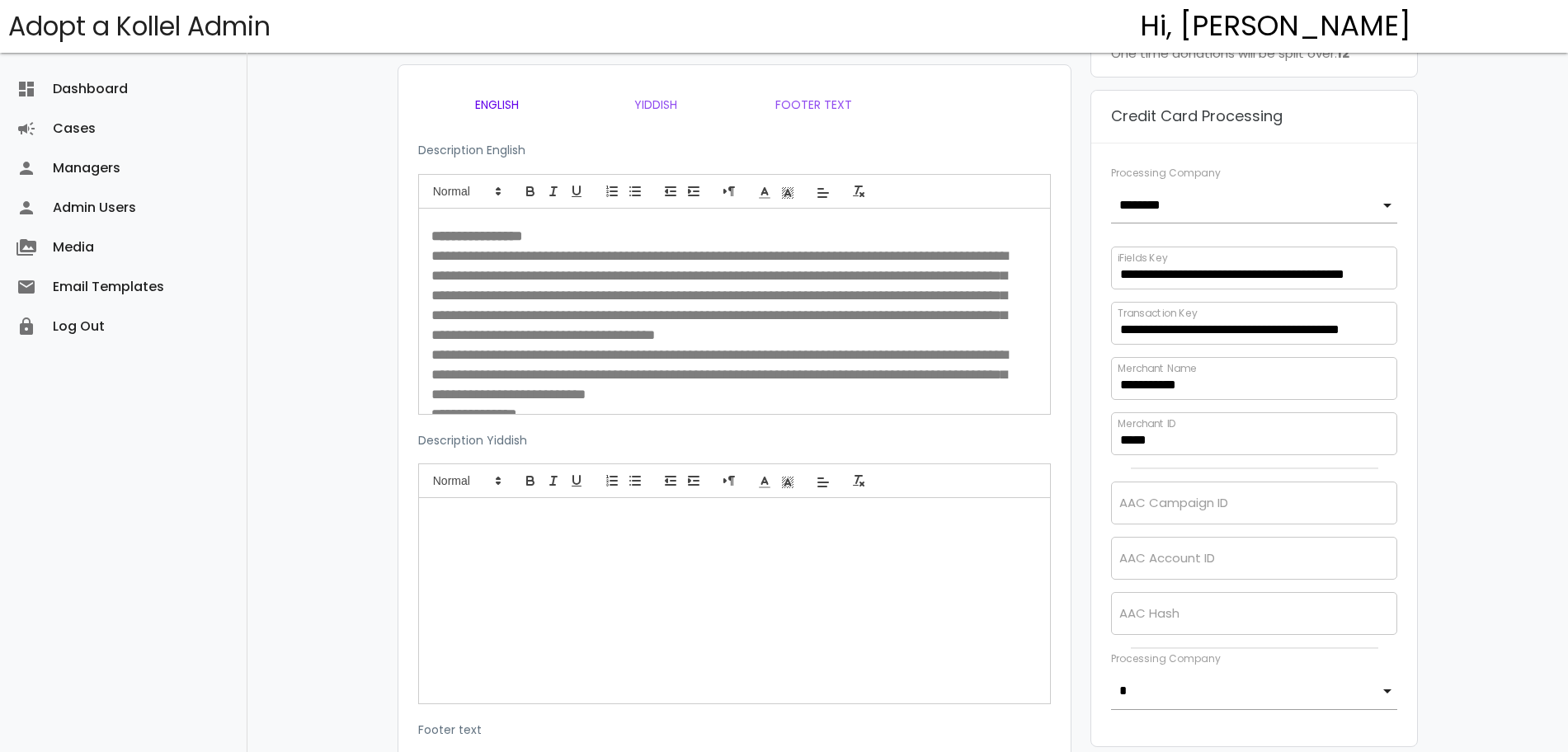
scroll to position [753, 0]
